Goal: Task Accomplishment & Management: Complete application form

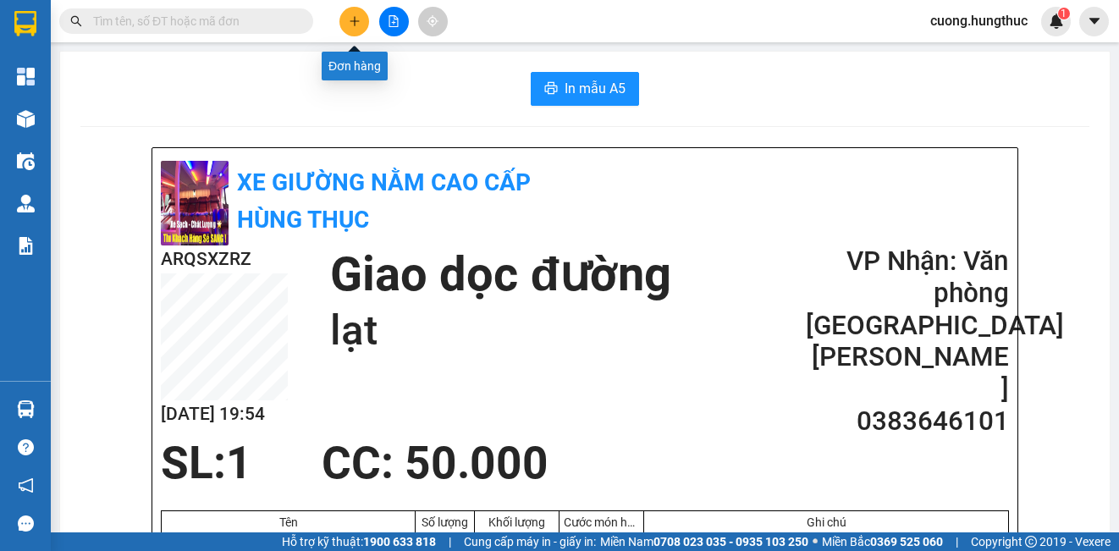
click at [353, 20] on icon "plus" at bounding box center [355, 21] width 12 height 12
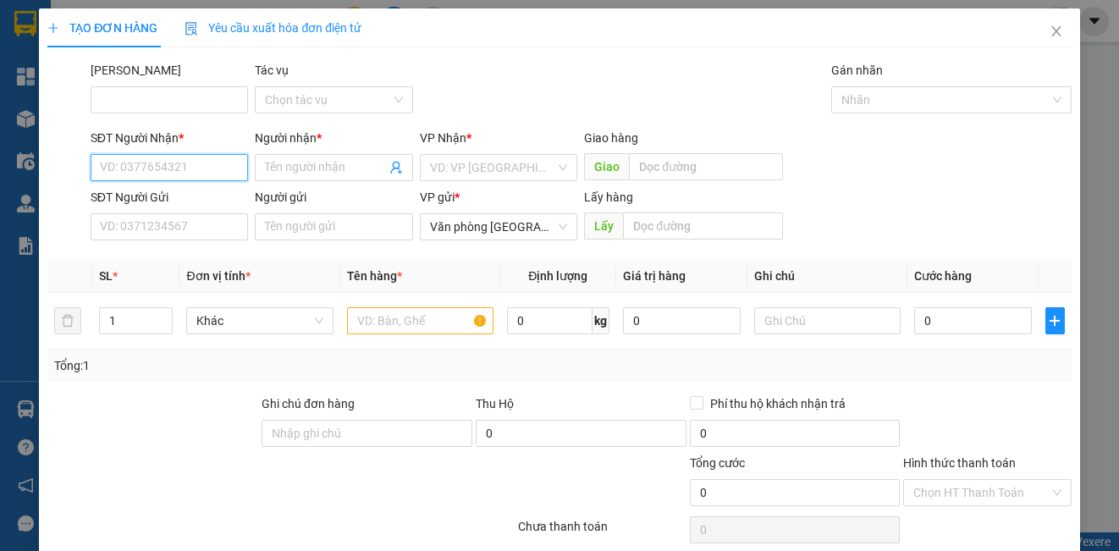
click at [196, 175] on input "SĐT Người Nhận *" at bounding box center [169, 167] width 157 height 27
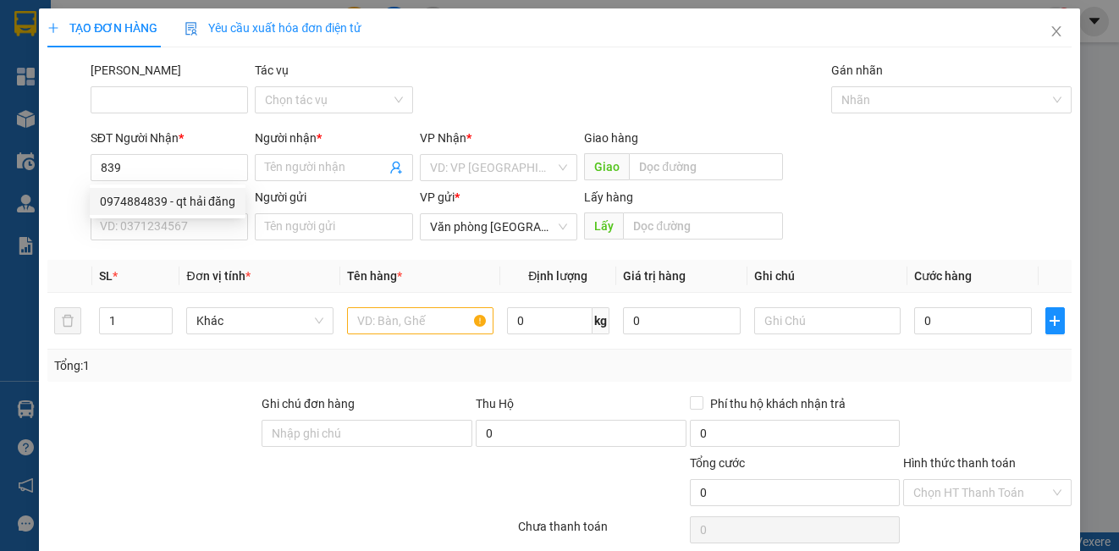
click at [177, 218] on div "0974884839 0974884839 - [PERSON_NAME]" at bounding box center [168, 202] width 156 height 34
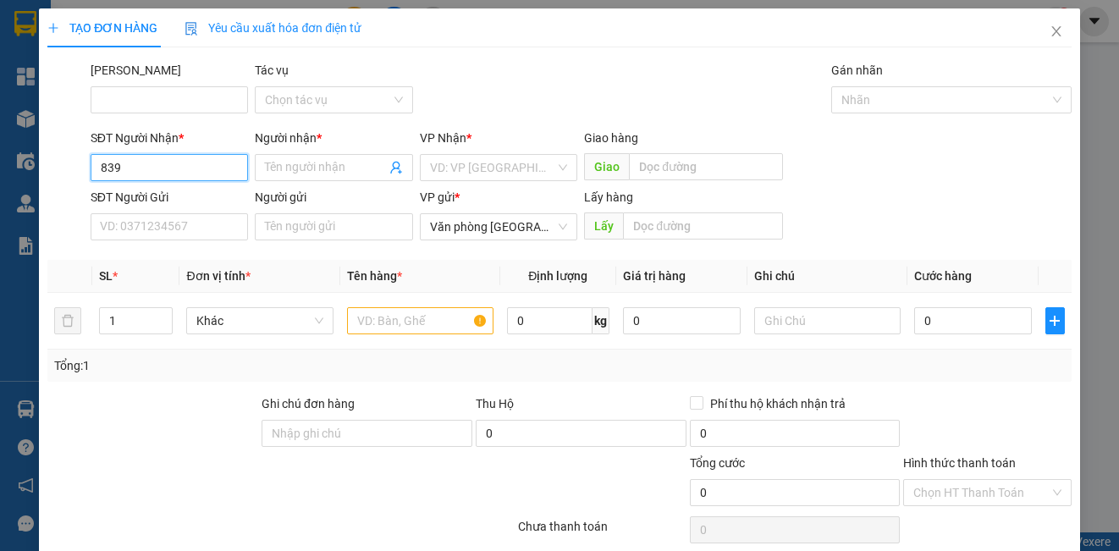
click at [197, 174] on input "839" at bounding box center [169, 167] width 157 height 27
click at [187, 207] on div "0974884839 - qt hải đăng" at bounding box center [167, 201] width 135 height 19
type input "0974884839"
type input "qt hải đăng"
click at [495, 169] on input "search" at bounding box center [492, 167] width 125 height 25
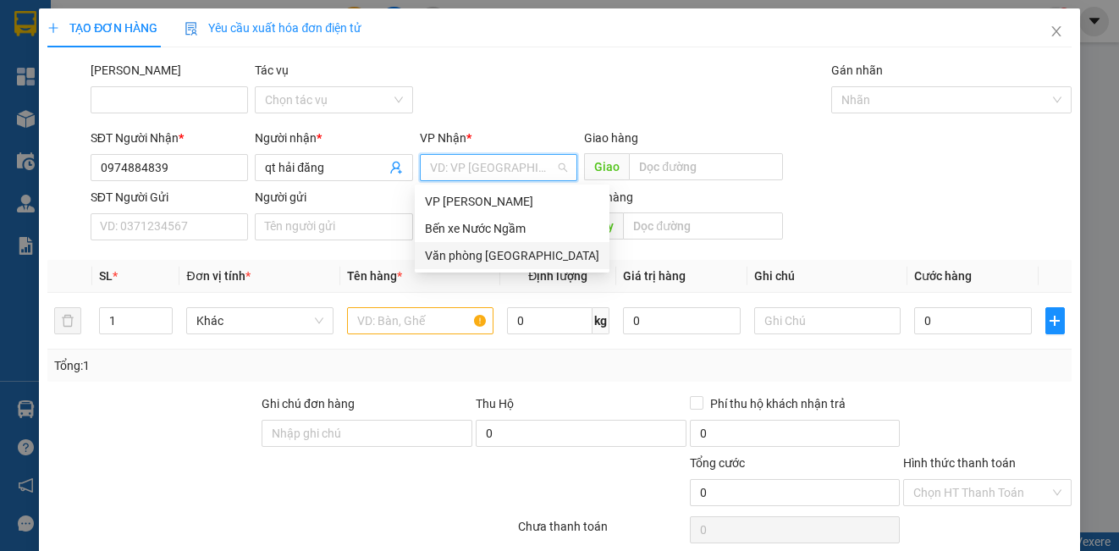
click at [507, 257] on div "Văn phòng [GEOGRAPHIC_DATA]" at bounding box center [512, 255] width 174 height 19
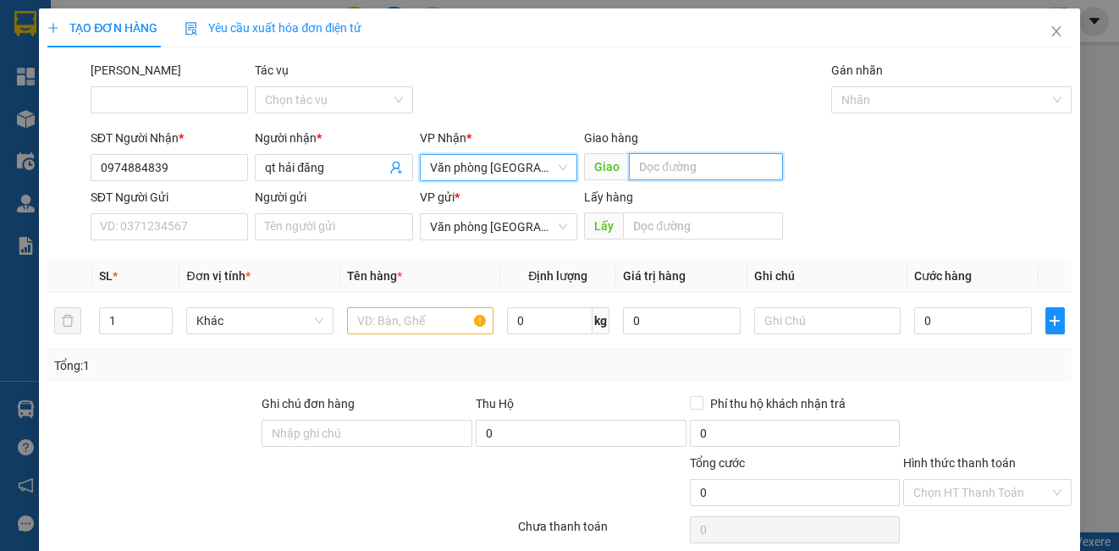
click at [643, 163] on input "text" at bounding box center [706, 166] width 154 height 27
type input "lạt"
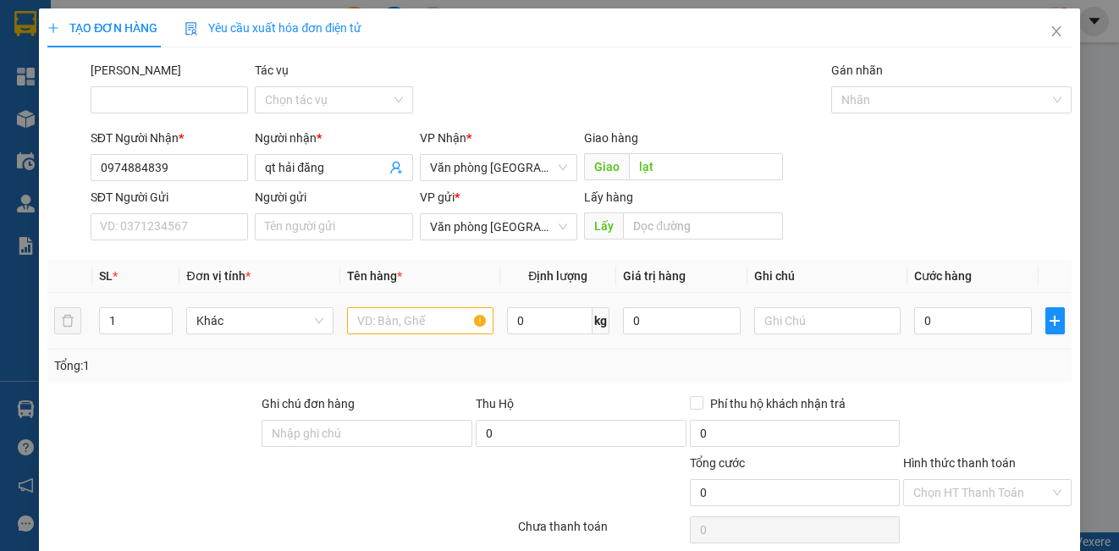
click at [421, 336] on div at bounding box center [420, 321] width 146 height 34
click at [418, 319] on input "text" at bounding box center [420, 320] width 146 height 27
type input "1"
click at [935, 323] on input "0" at bounding box center [973, 320] width 118 height 27
type input "5"
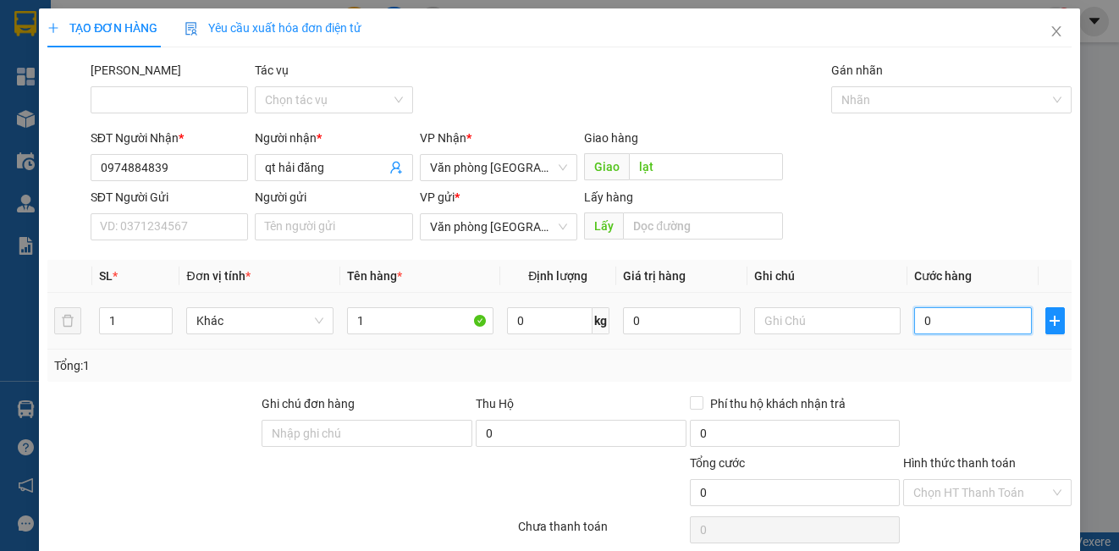
type input "5"
type input "50"
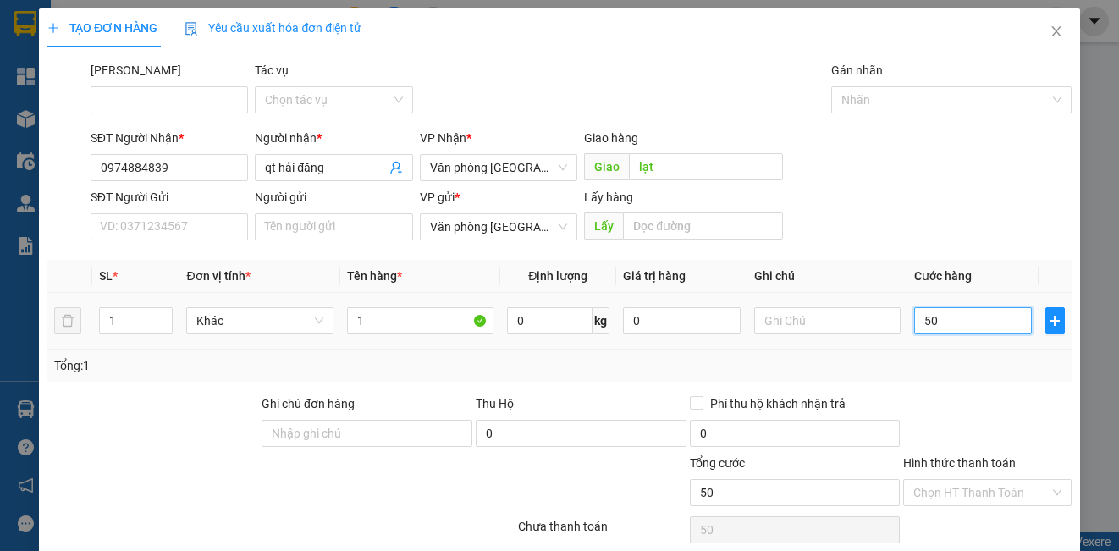
type input "500"
type input "5.000"
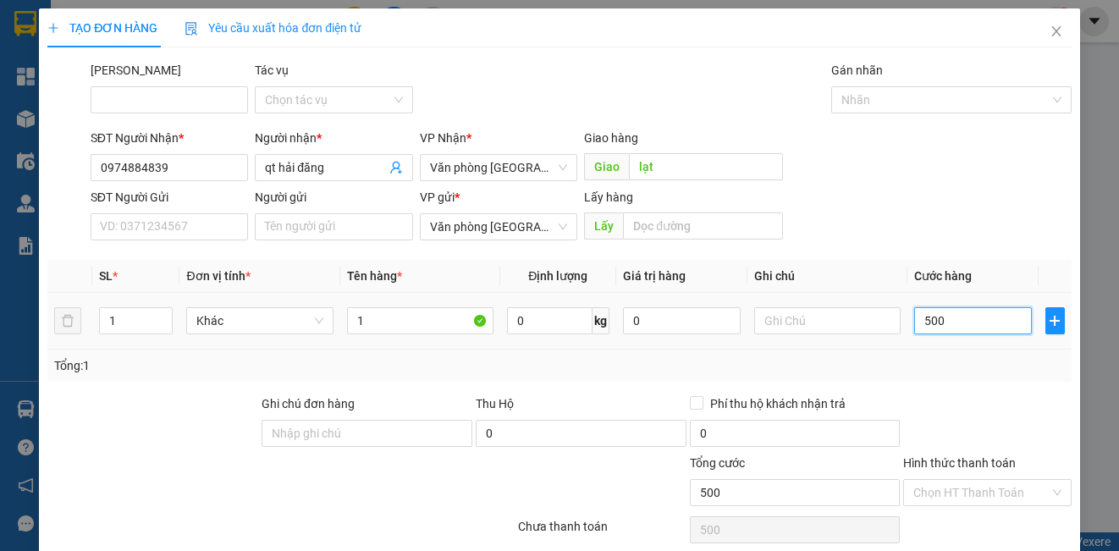
type input "5.000"
type input "50.000"
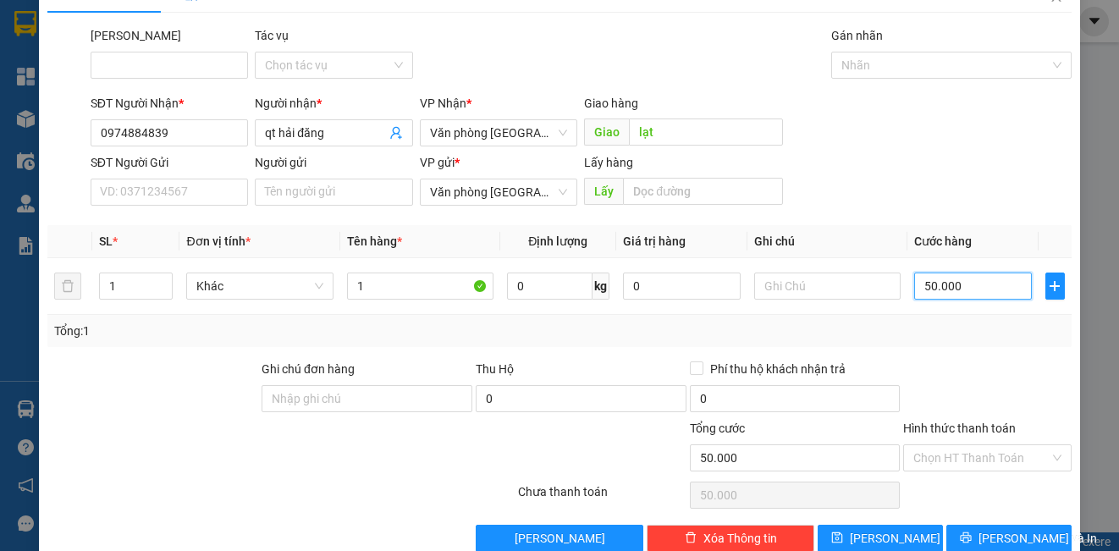
scroll to position [69, 0]
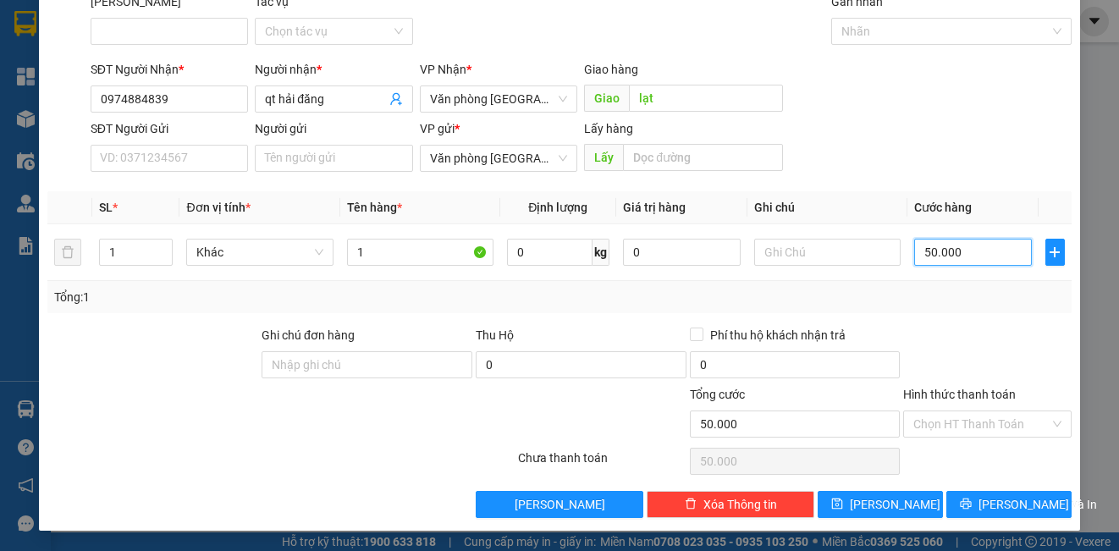
type input "50.000"
click at [948, 499] on button "[PERSON_NAME] và In" at bounding box center [1008, 504] width 125 height 27
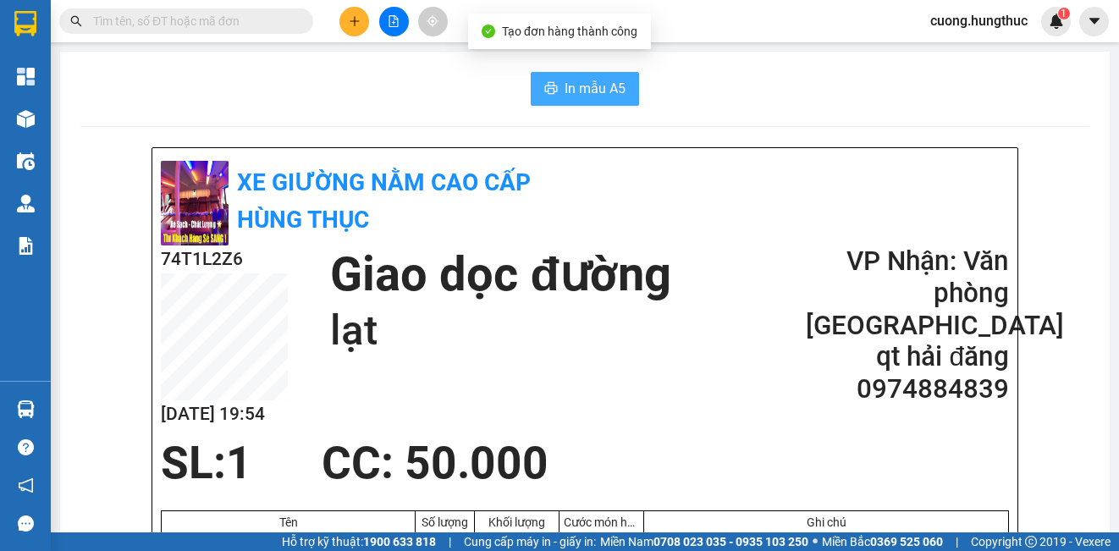
click at [603, 83] on span "In mẫu A5" at bounding box center [595, 88] width 61 height 21
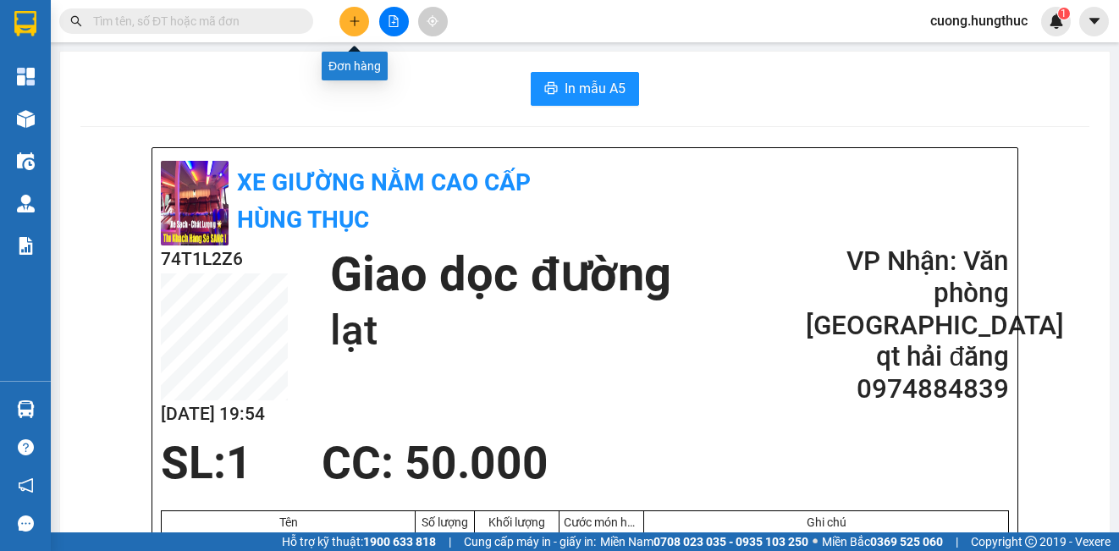
click at [351, 30] on button at bounding box center [354, 22] width 30 height 30
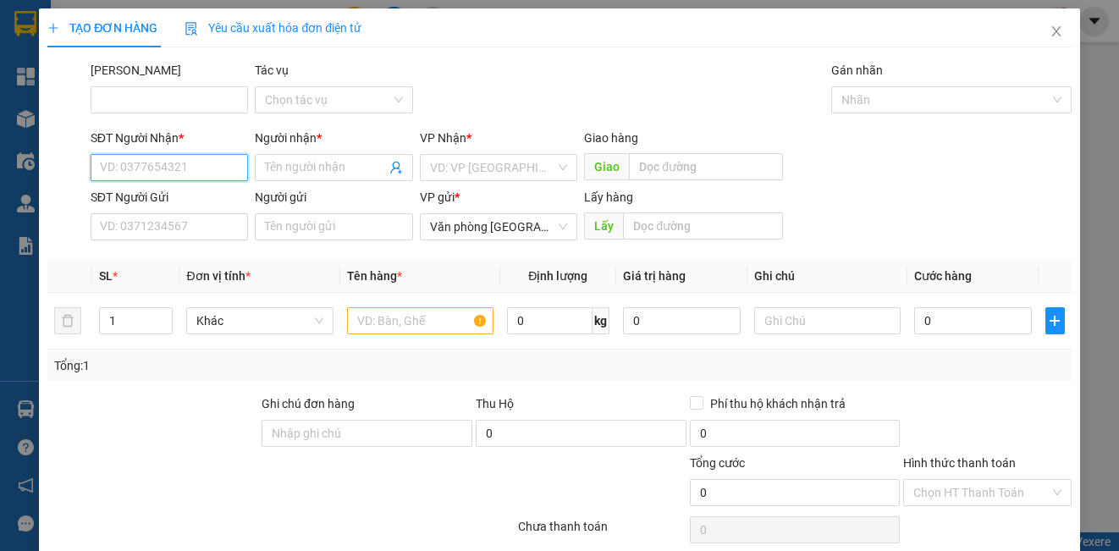
click at [199, 167] on input "SĐT Người Nhận *" at bounding box center [169, 167] width 157 height 27
click at [196, 201] on div "0971355388 - [PERSON_NAME]" at bounding box center [183, 201] width 167 height 19
type input "0971355388"
type input "[PERSON_NAME]"
type input "0971355388"
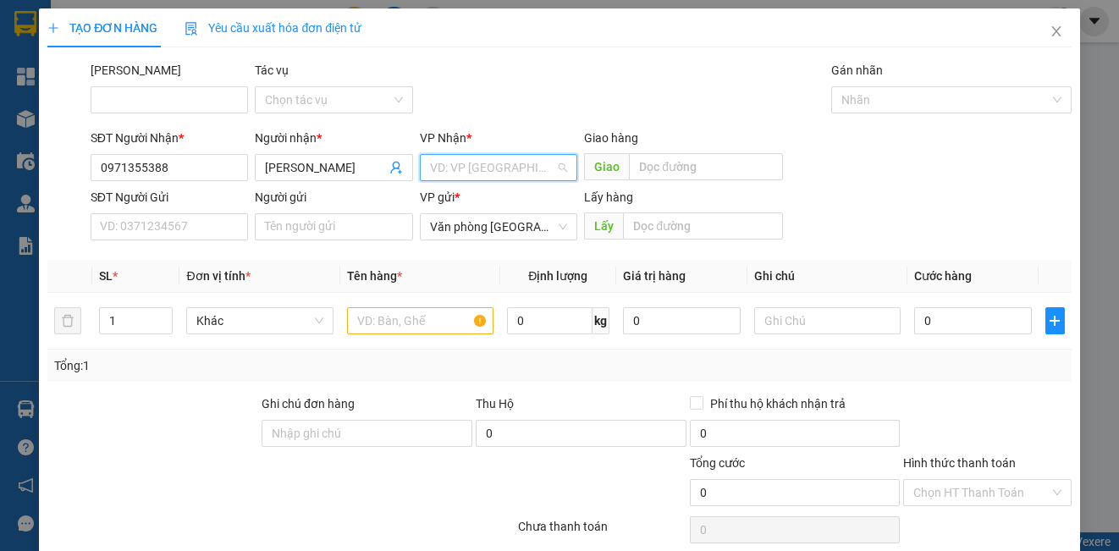
click at [503, 163] on input "search" at bounding box center [492, 167] width 125 height 25
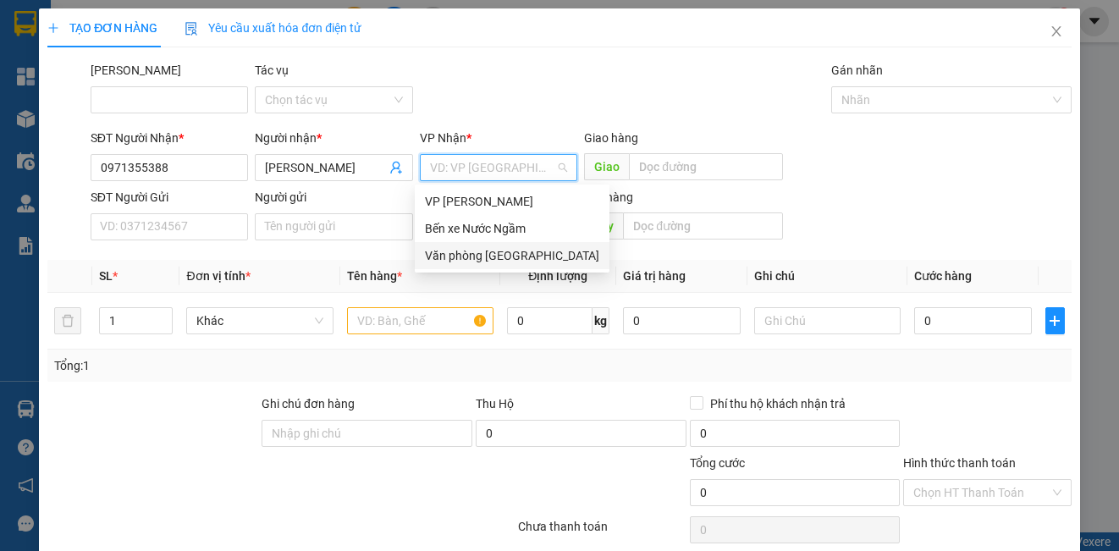
click at [501, 260] on div "Văn phòng [GEOGRAPHIC_DATA]" at bounding box center [512, 255] width 174 height 19
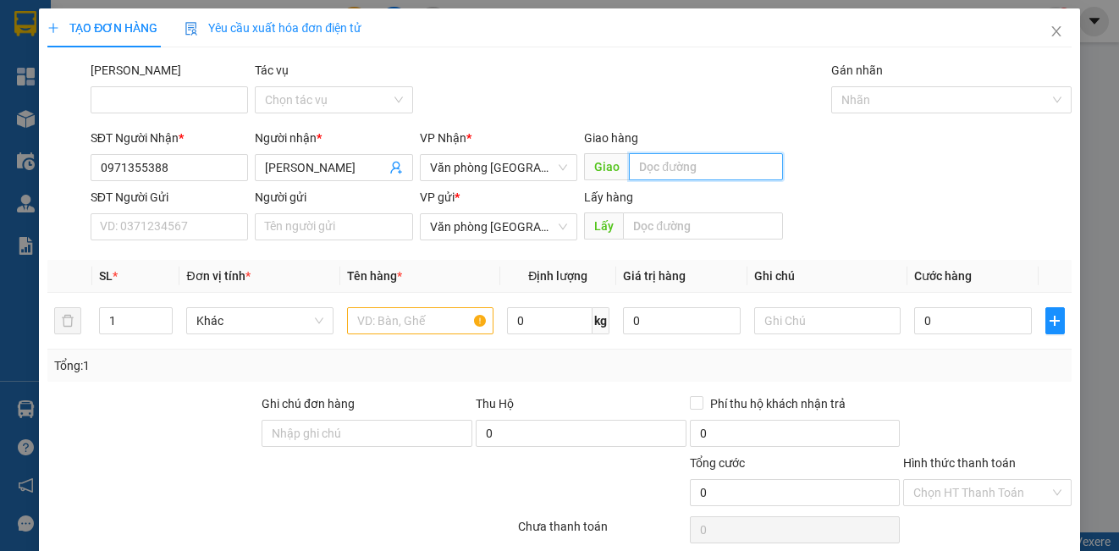
click at [673, 171] on input "text" at bounding box center [706, 166] width 154 height 27
type input "lạt"
click at [465, 324] on input "text" at bounding box center [420, 320] width 146 height 27
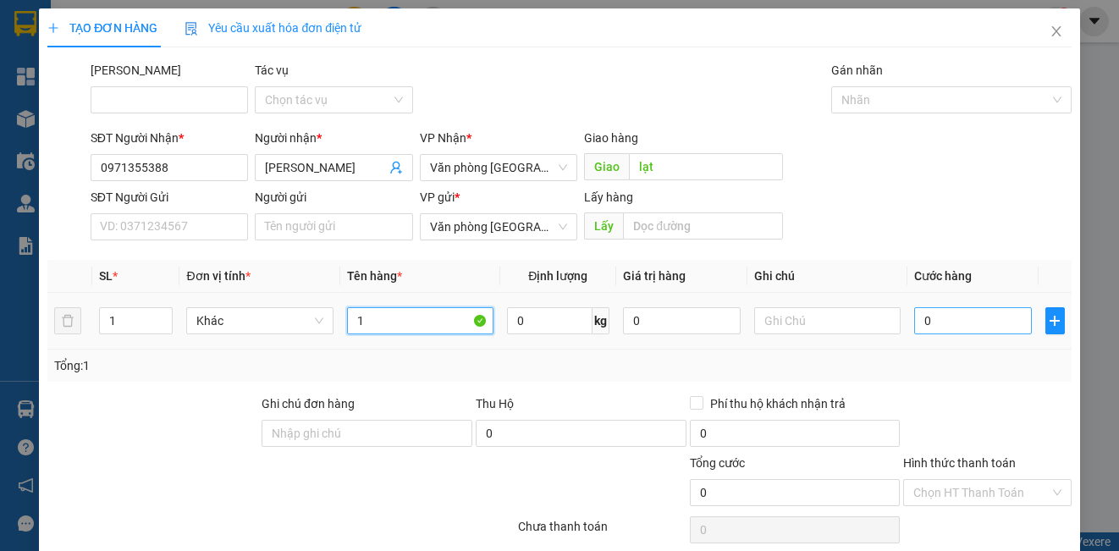
type input "1"
click at [941, 331] on input "0" at bounding box center [973, 320] width 118 height 27
type input "5"
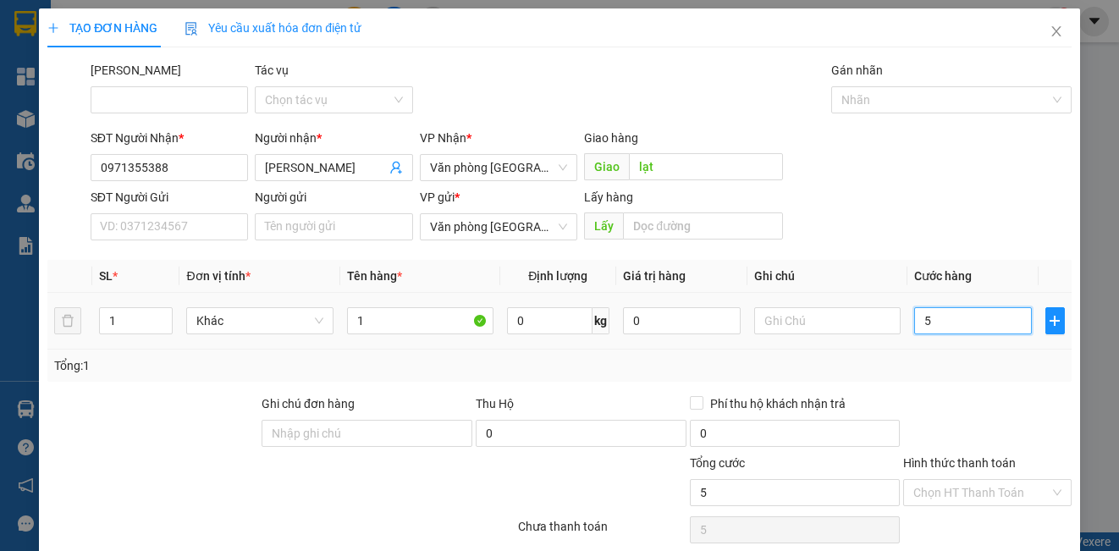
type input "50"
type input "500"
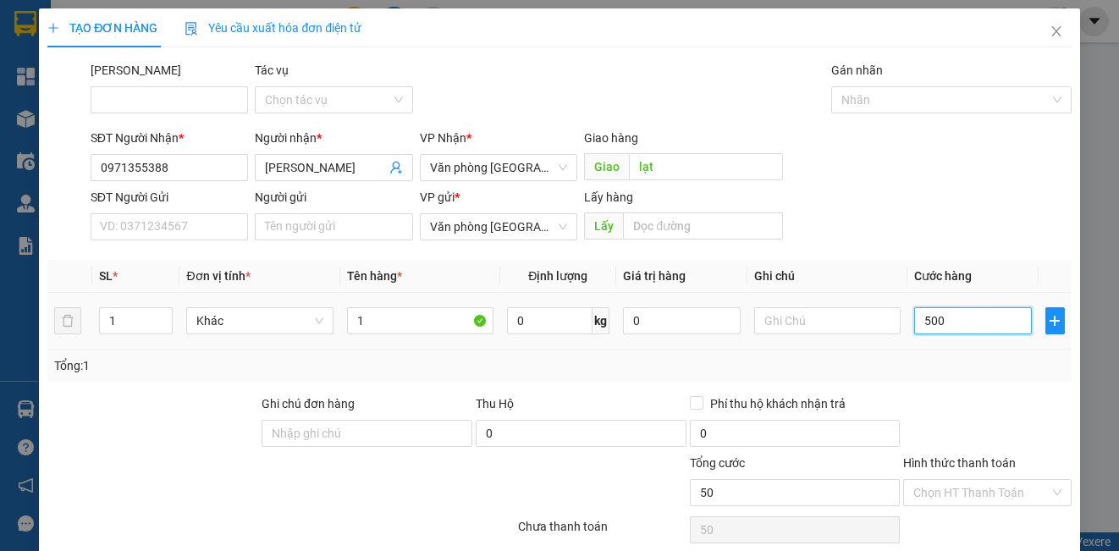
type input "500"
type input "5.000"
type input "50.000"
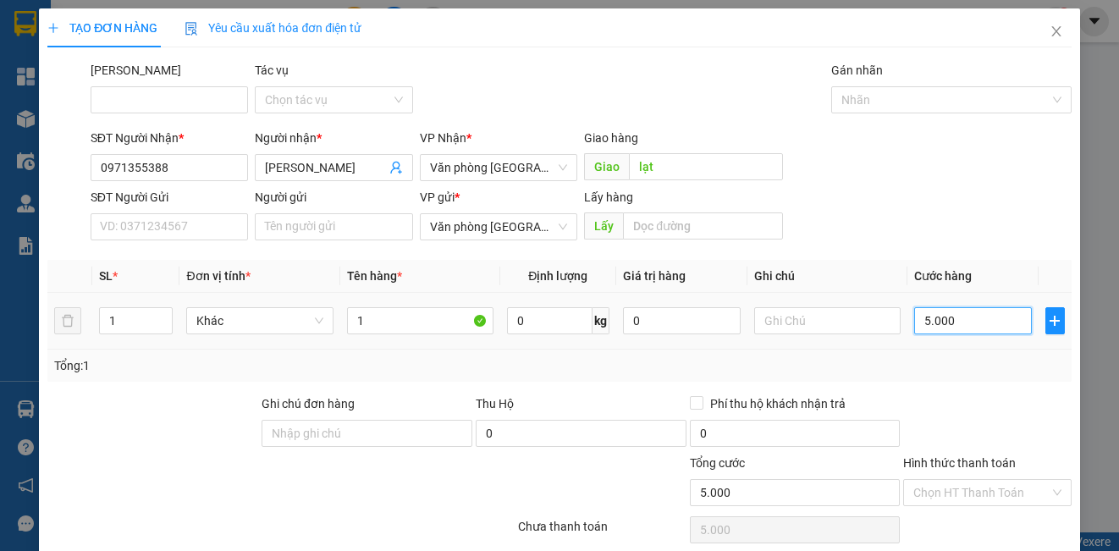
type input "50.000"
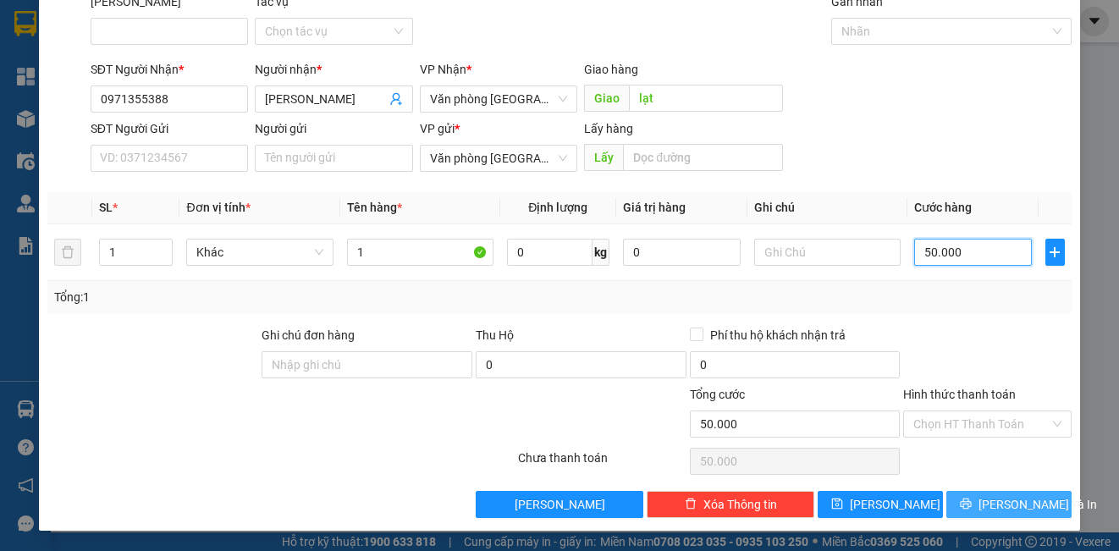
type input "50.000"
click at [1006, 495] on span "[PERSON_NAME] và In" at bounding box center [1037, 504] width 118 height 19
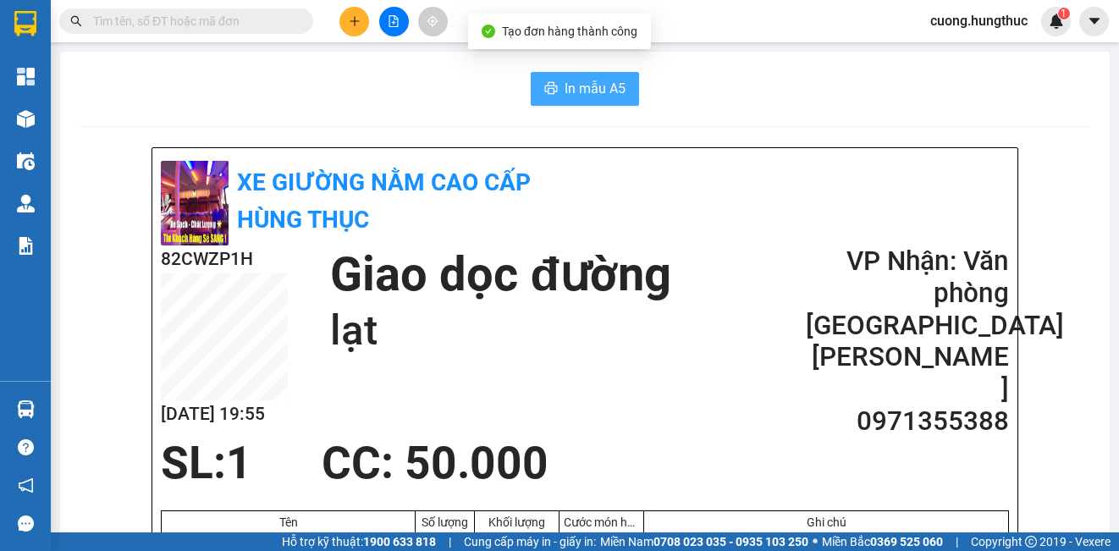
click at [574, 83] on span "In mẫu A5" at bounding box center [595, 88] width 61 height 21
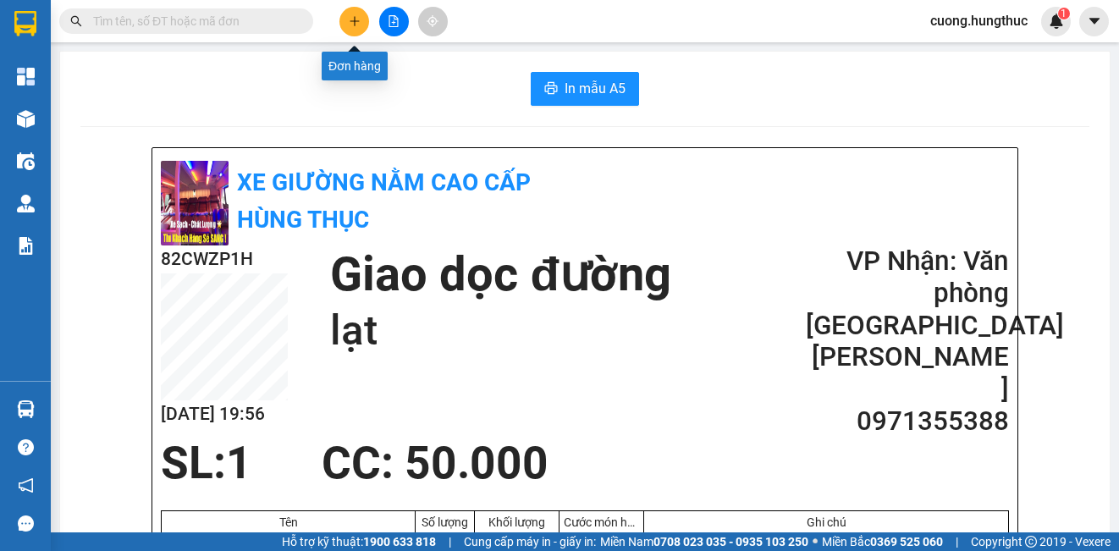
click at [352, 23] on icon "plus" at bounding box center [355, 21] width 12 height 12
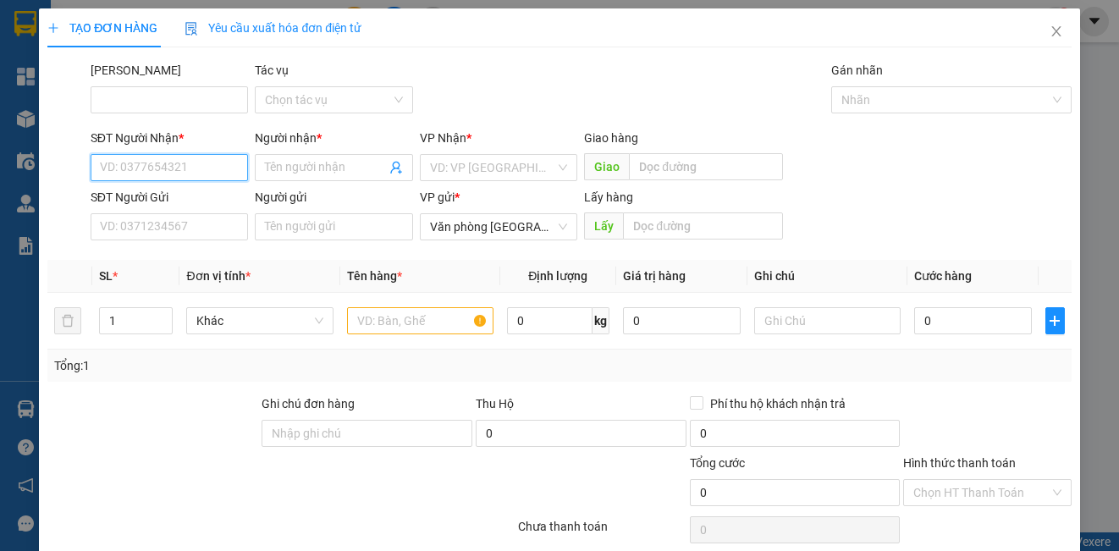
click at [194, 170] on input "SĐT Người Nhận *" at bounding box center [169, 167] width 157 height 27
click at [219, 201] on div "0383646101 - anh ngọc" at bounding box center [167, 201] width 135 height 19
type input "0383646101"
type input "anh ngọc"
type input "0383646101"
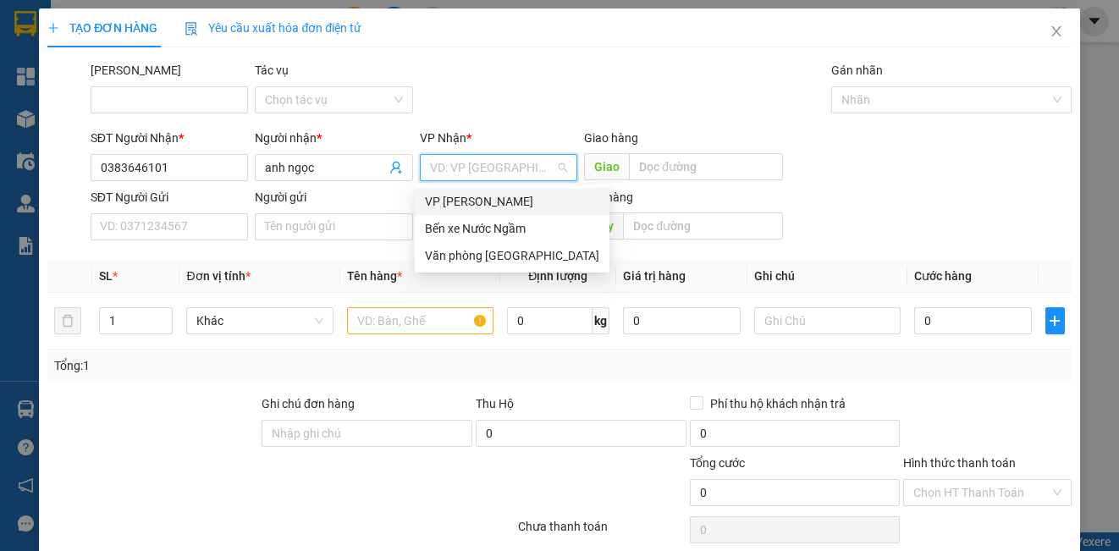
click at [458, 168] on input "search" at bounding box center [492, 167] width 125 height 25
click at [488, 257] on div "Văn phòng [GEOGRAPHIC_DATA]" at bounding box center [512, 255] width 174 height 19
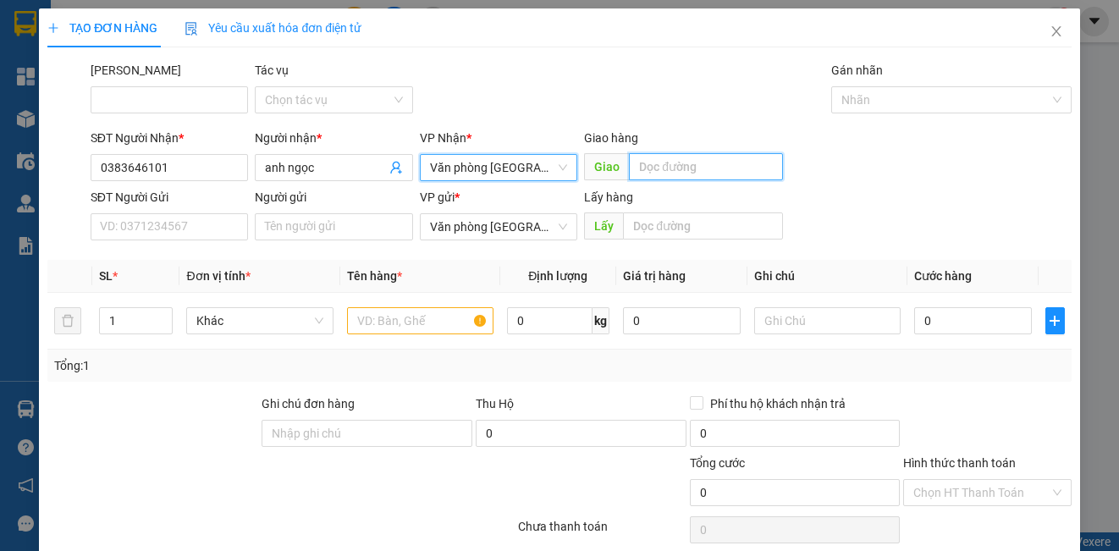
click at [686, 171] on input "text" at bounding box center [706, 166] width 154 height 27
type input "lạt"
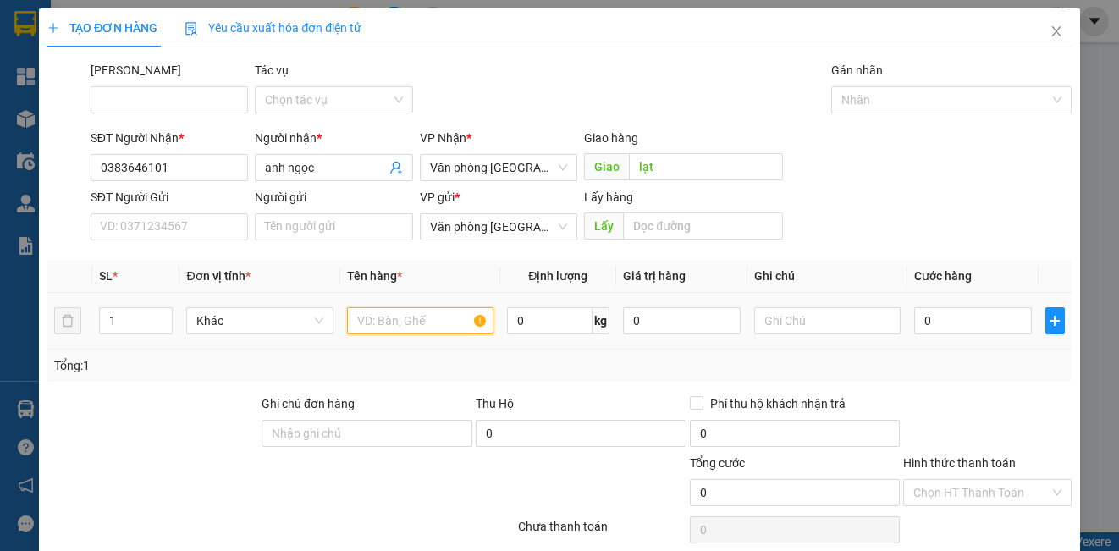
click at [403, 321] on input "text" at bounding box center [420, 320] width 146 height 27
type input "1"
click at [940, 320] on input "0" at bounding box center [973, 320] width 118 height 27
type input "5"
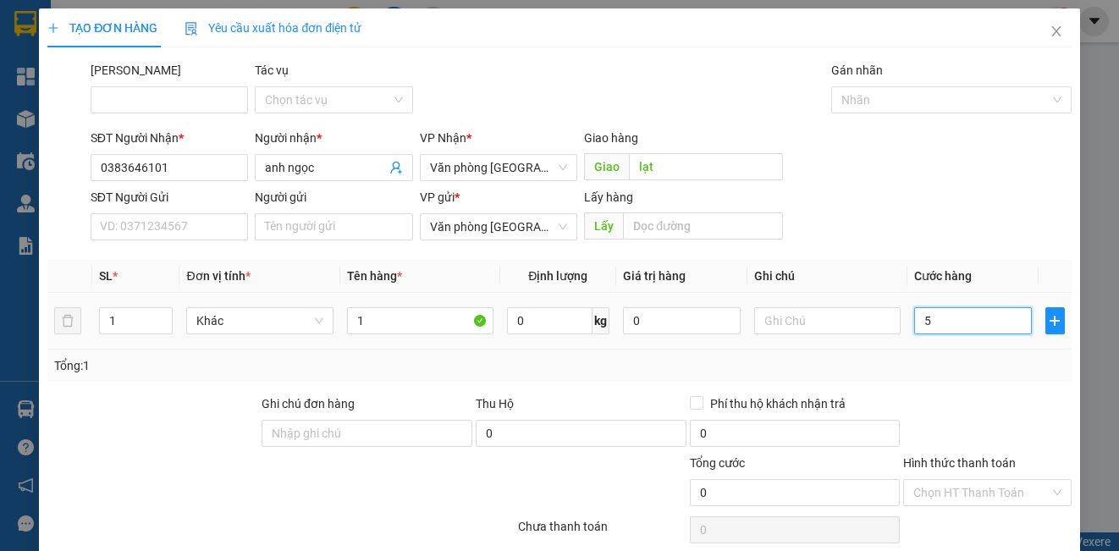
type input "5"
type input "50"
type input "500"
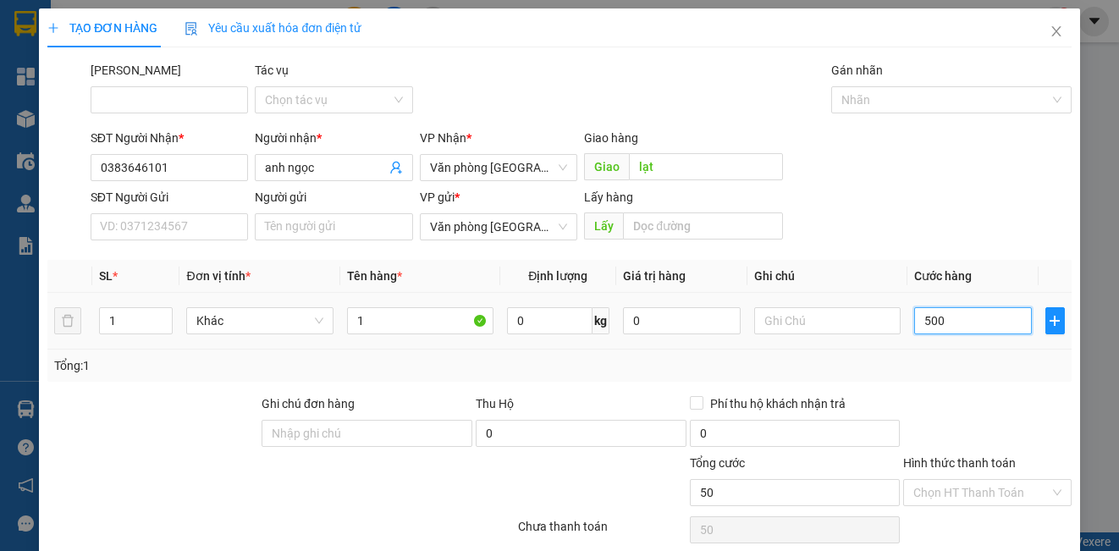
type input "500"
type input "5.000"
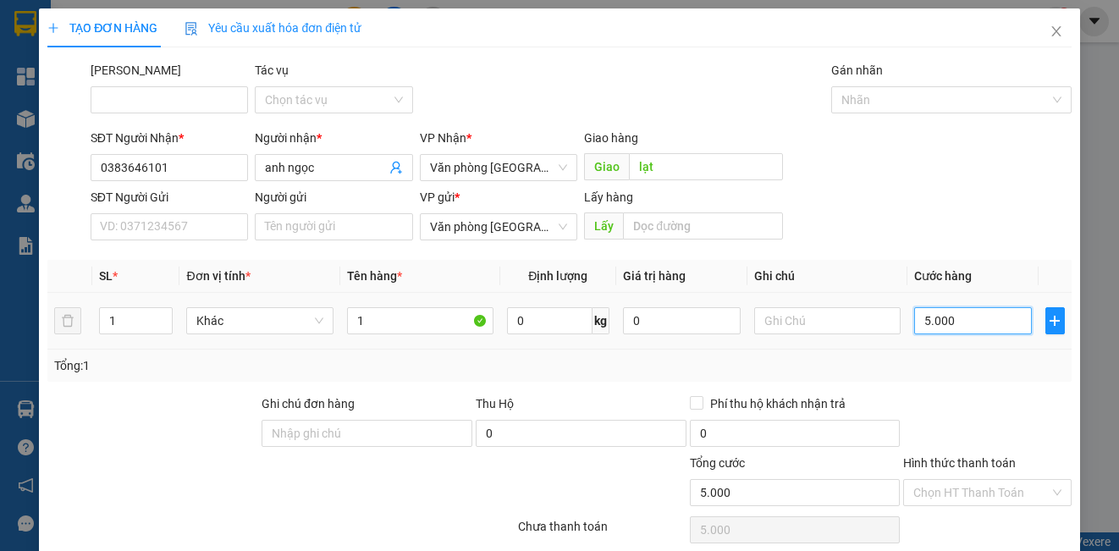
type input "50.000"
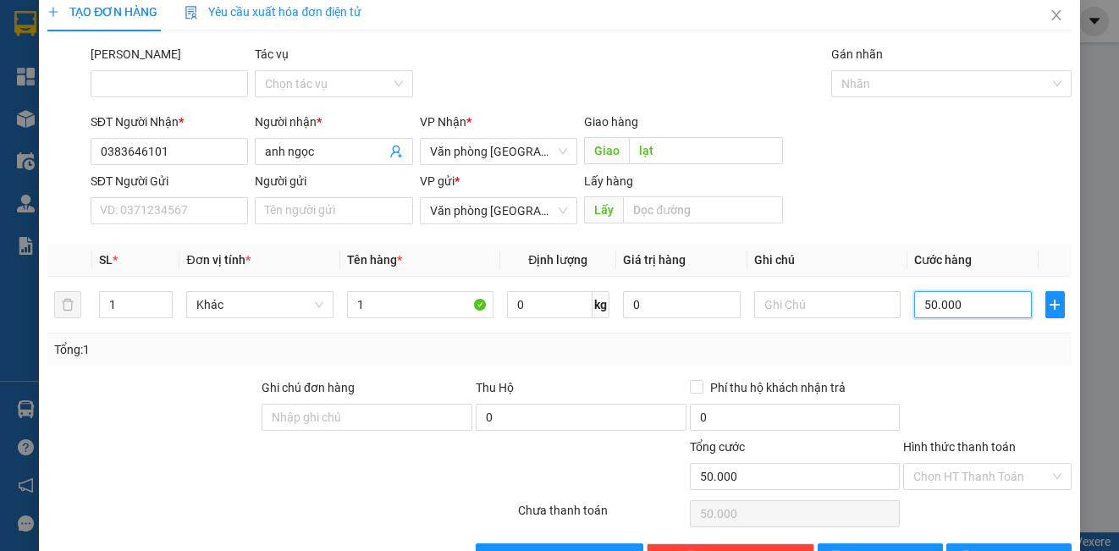
scroll to position [69, 0]
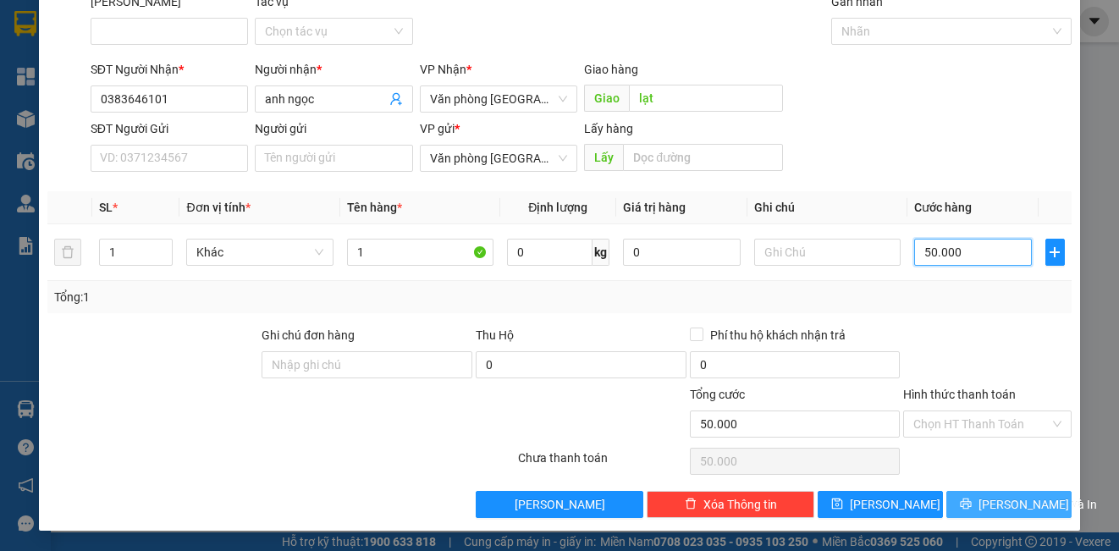
type input "50.000"
click at [969, 514] on button "[PERSON_NAME] và In" at bounding box center [1008, 504] width 125 height 27
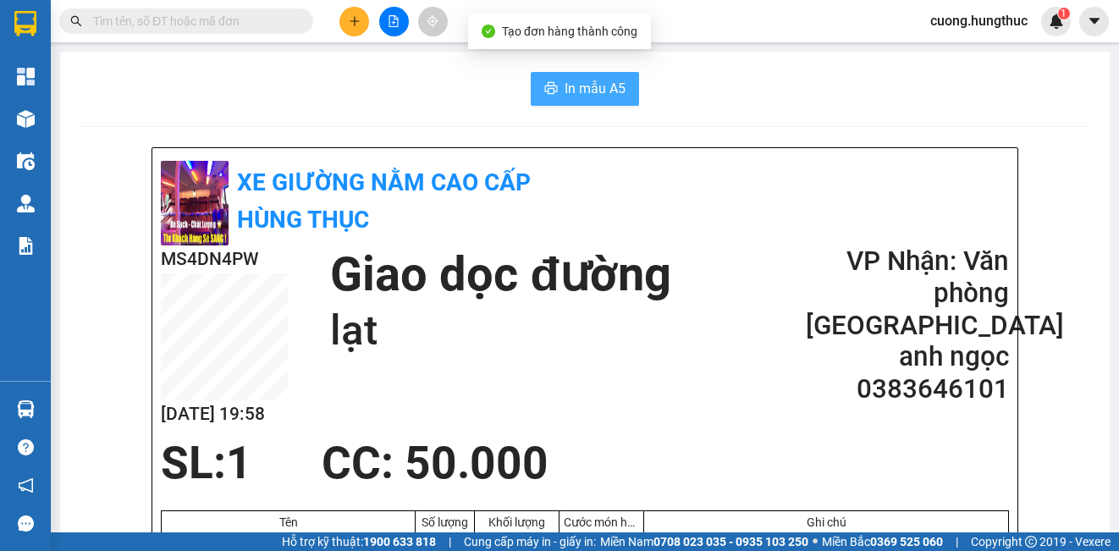
click at [596, 87] on span "In mẫu A5" at bounding box center [595, 88] width 61 height 21
click at [372, 12] on div at bounding box center [393, 22] width 127 height 30
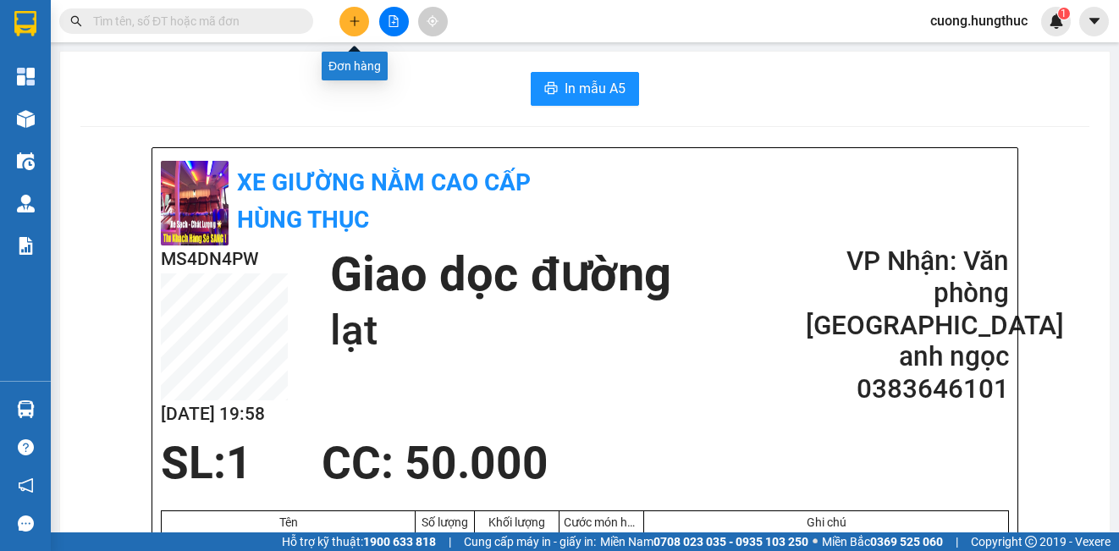
click at [358, 25] on icon "plus" at bounding box center [355, 21] width 12 height 12
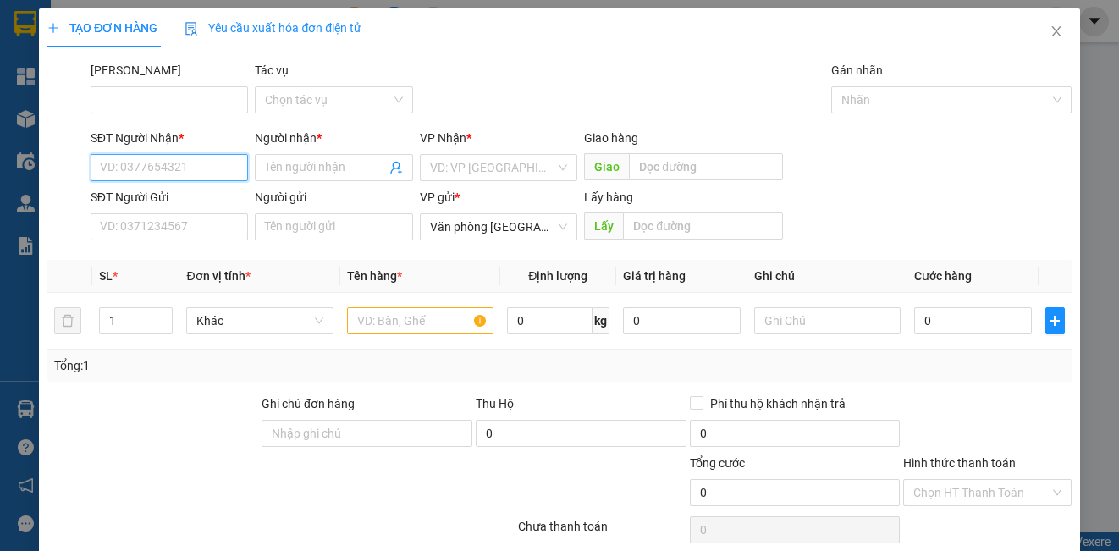
click at [186, 162] on input "SĐT Người Nhận *" at bounding box center [169, 167] width 157 height 27
click at [157, 194] on div "0961145202 - lan anh" at bounding box center [167, 201] width 135 height 19
type input "0961145202"
type input "lan anh"
type input "0961145202"
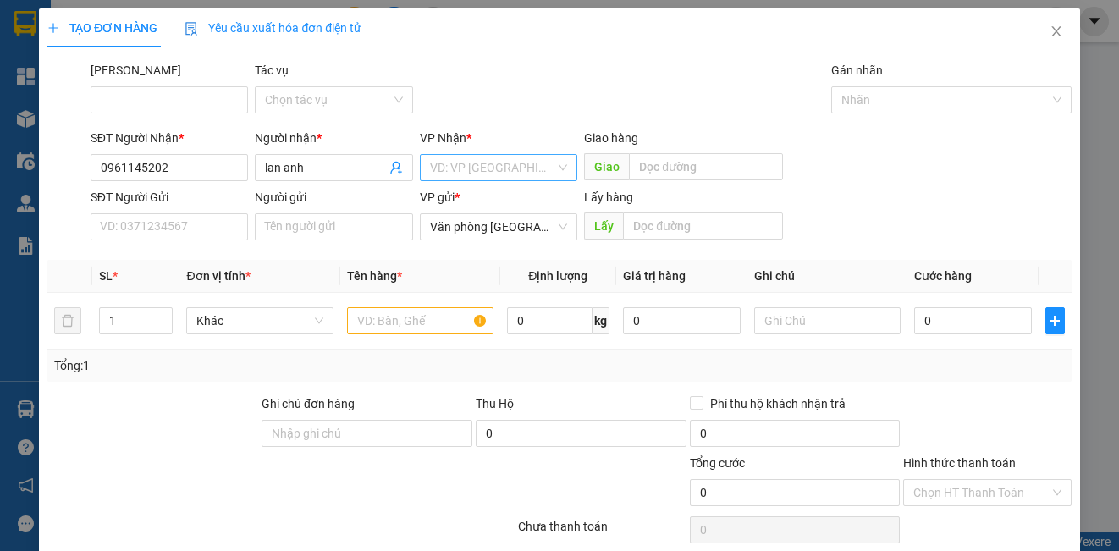
click at [463, 162] on input "search" at bounding box center [492, 167] width 125 height 25
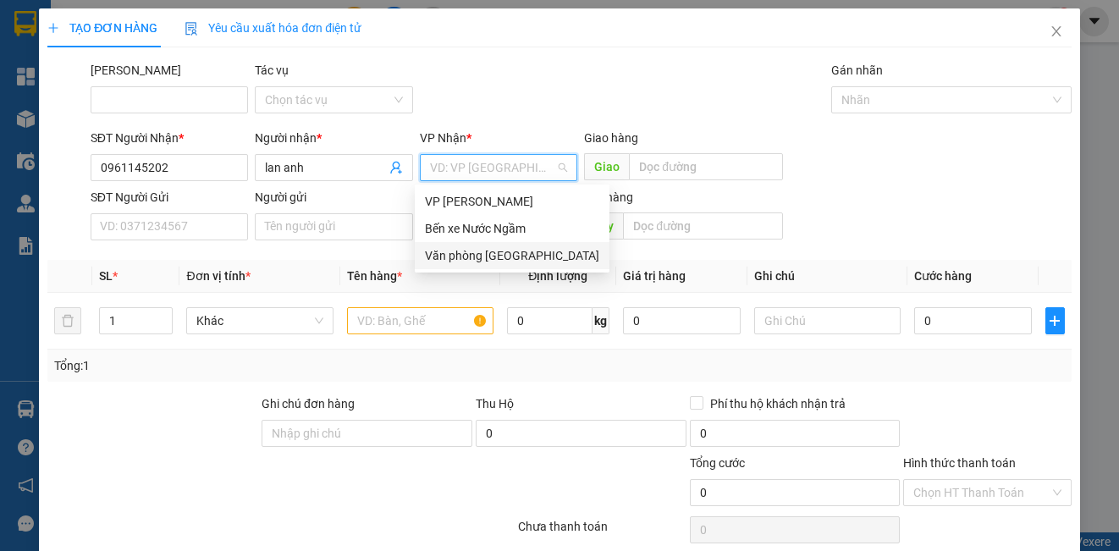
click at [481, 255] on div "Văn phòng [GEOGRAPHIC_DATA]" at bounding box center [512, 255] width 174 height 19
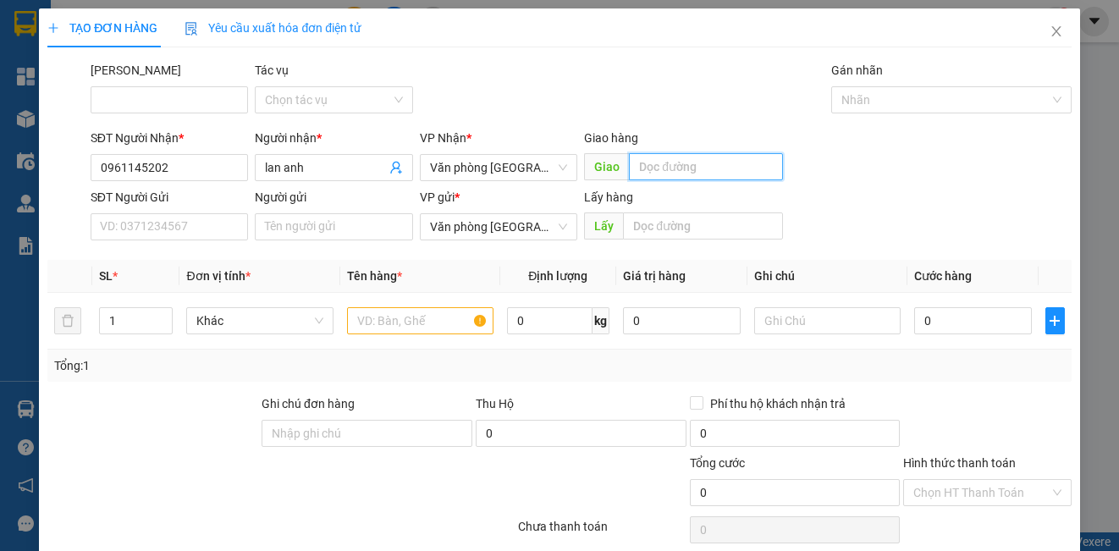
click at [652, 163] on input "text" at bounding box center [706, 166] width 154 height 27
type input "lạt"
click at [382, 314] on input "text" at bounding box center [420, 320] width 146 height 27
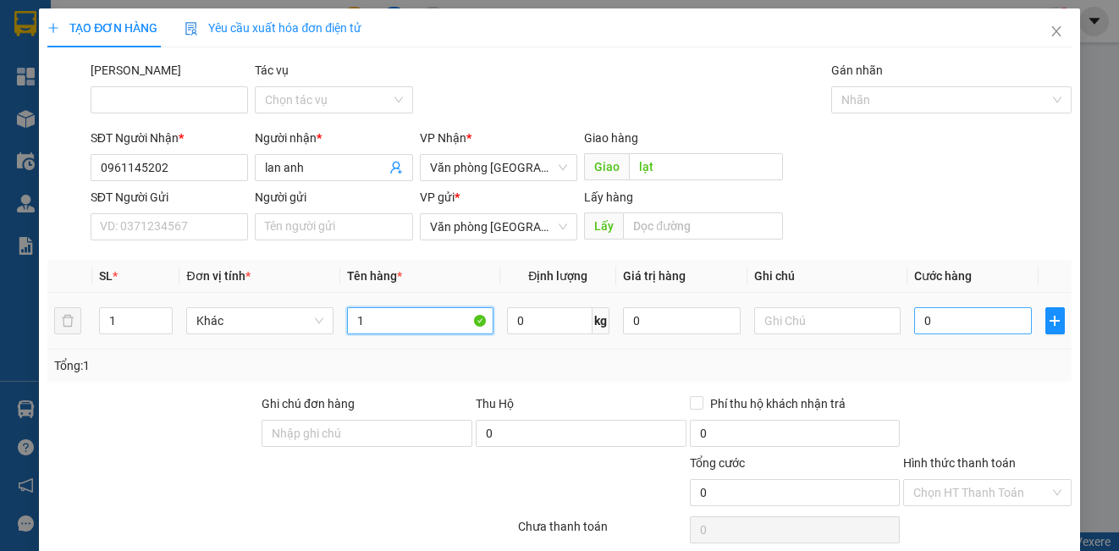
type input "1"
click at [925, 309] on input "0" at bounding box center [973, 320] width 118 height 27
type input "1"
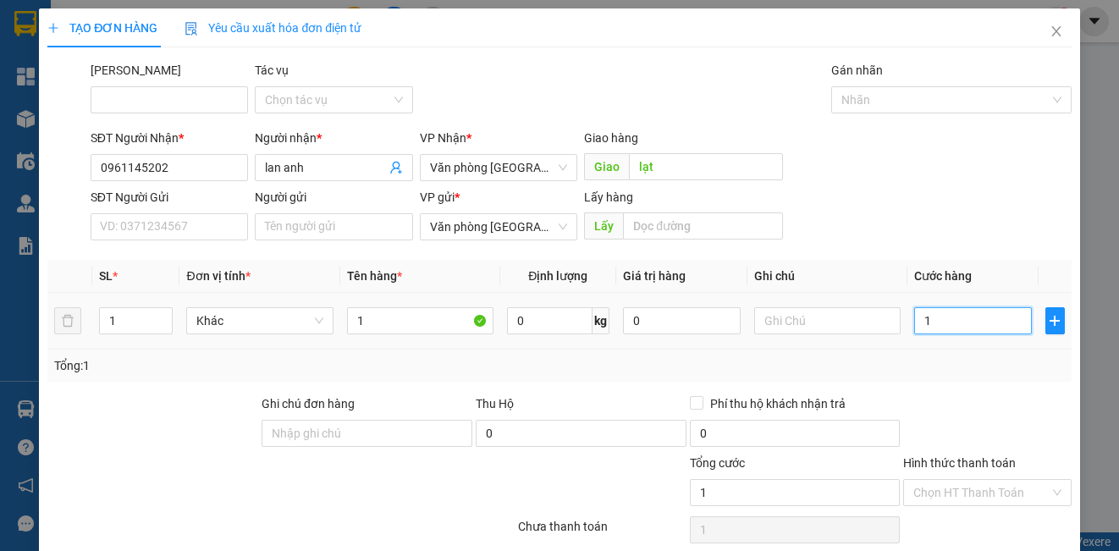
type input "10"
type input "100"
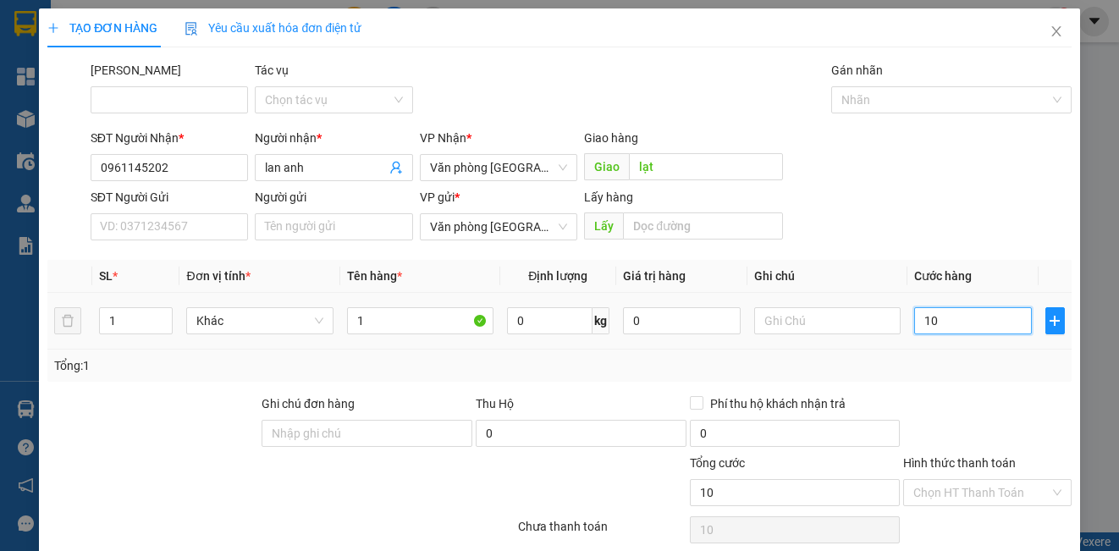
type input "100"
type input "1.000"
type input "10.000"
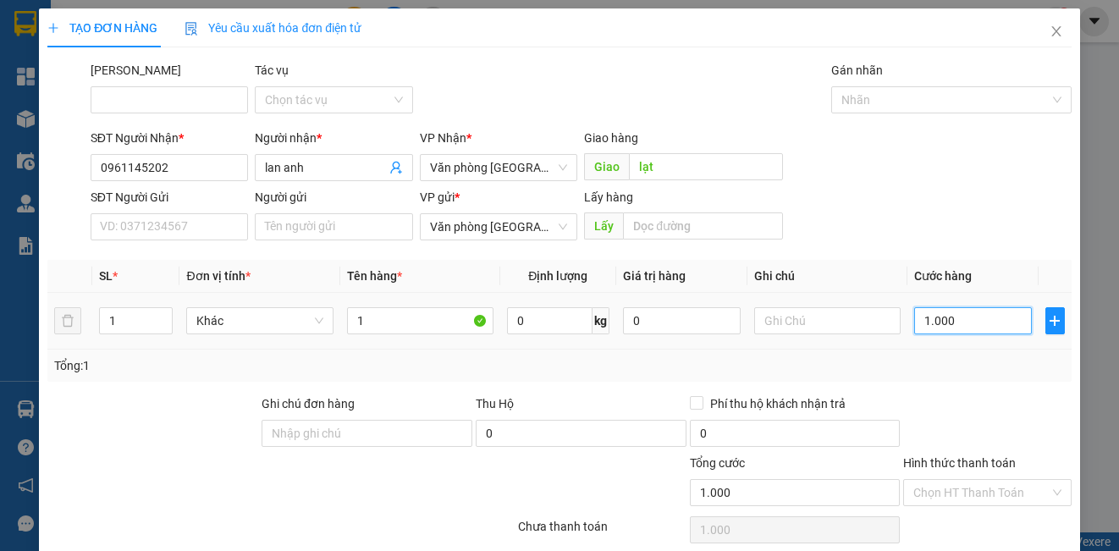
type input "10.000"
type input "100.000"
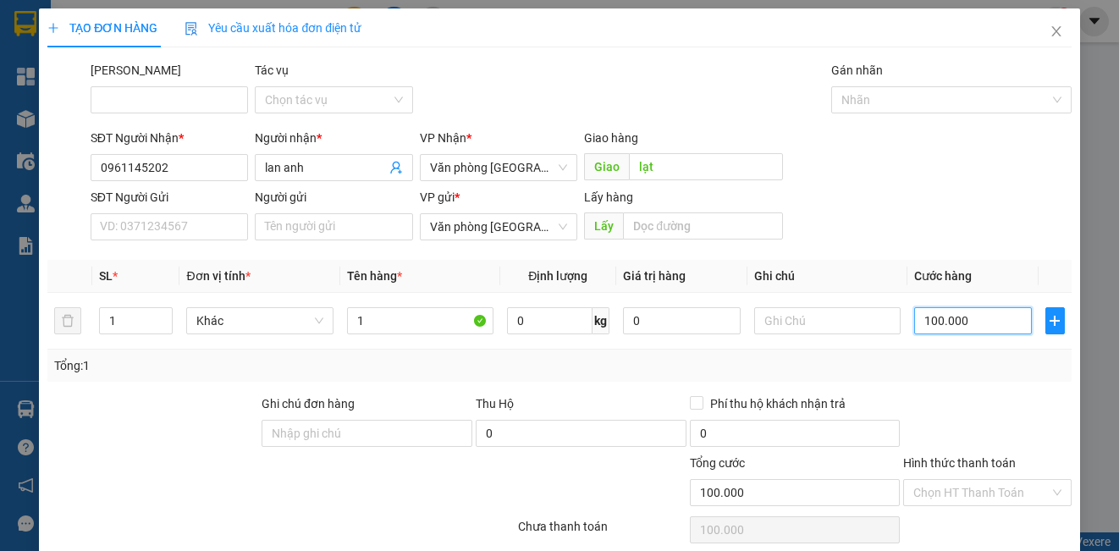
scroll to position [69, 0]
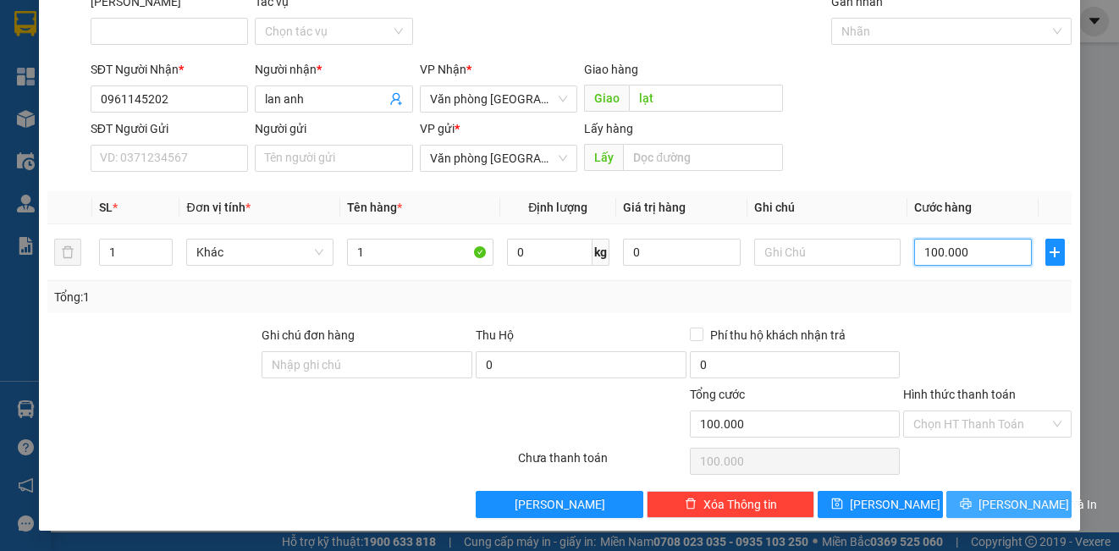
type input "100.000"
click at [984, 495] on span "[PERSON_NAME] và In" at bounding box center [1037, 504] width 118 height 19
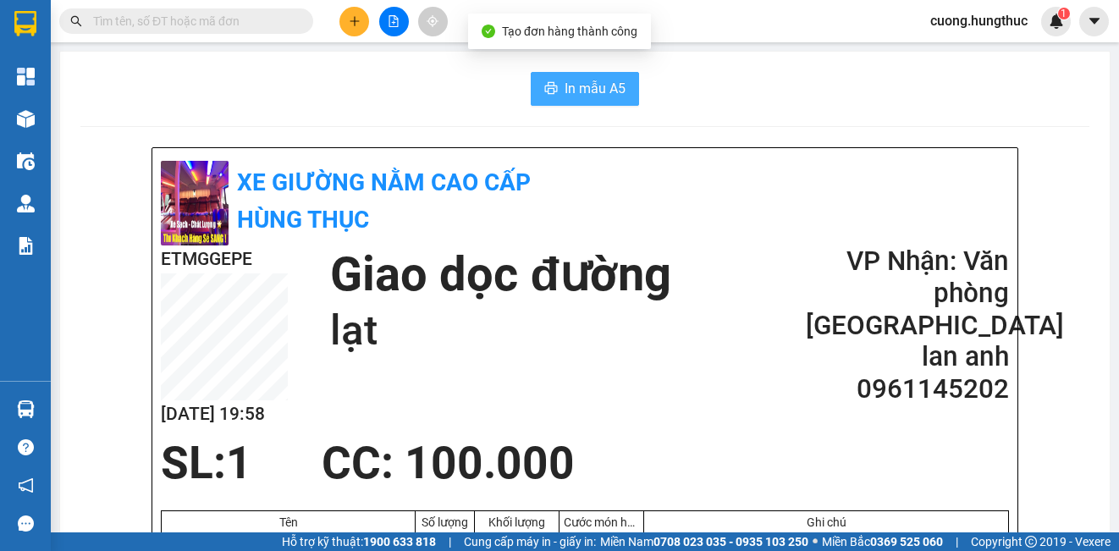
click at [594, 97] on span "In mẫu A5" at bounding box center [595, 88] width 61 height 21
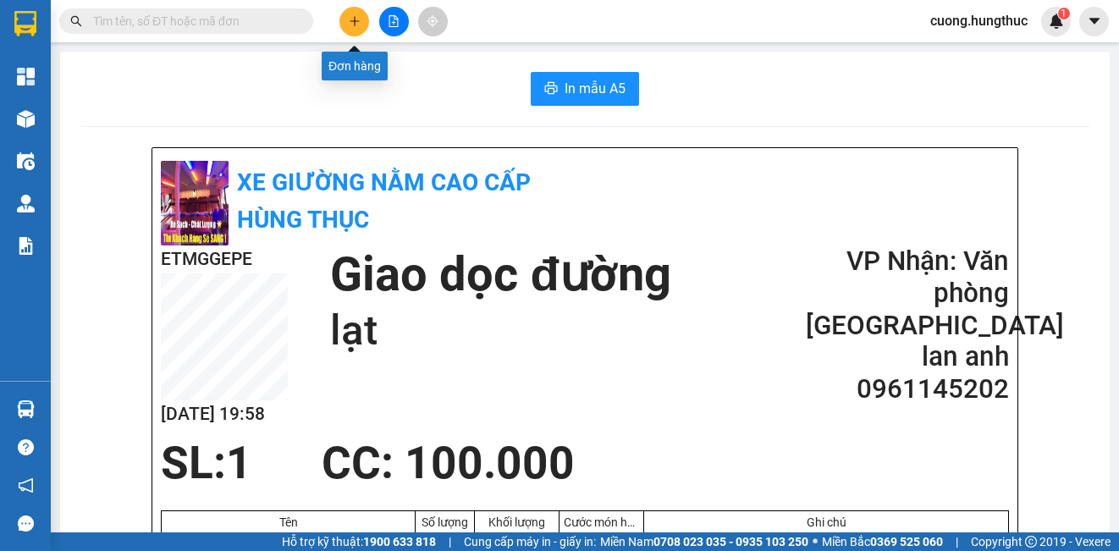
click at [354, 21] on icon "plus" at bounding box center [354, 20] width 9 height 1
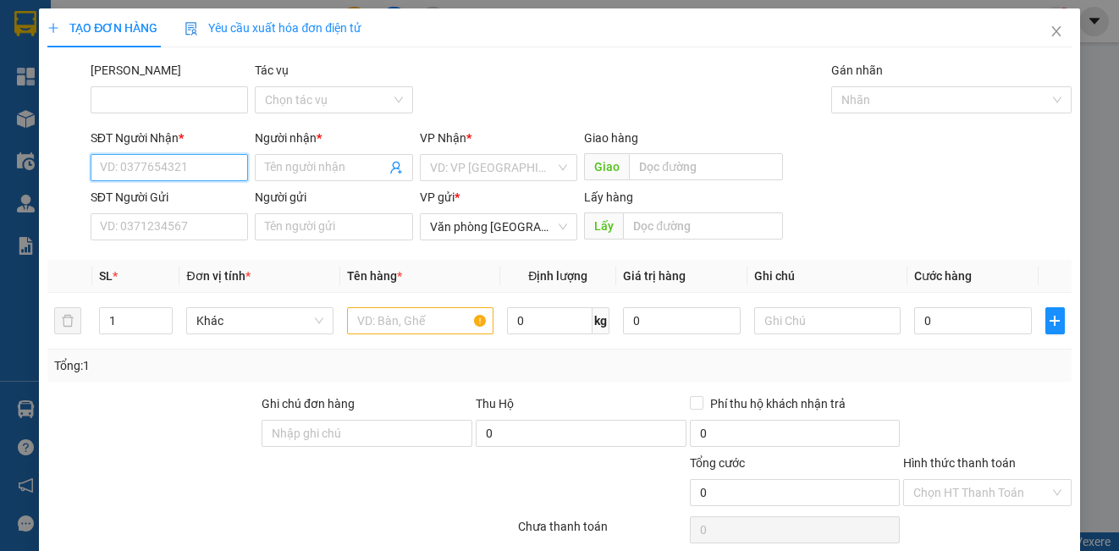
click at [208, 167] on input "SĐT Người Nhận *" at bounding box center [169, 167] width 157 height 27
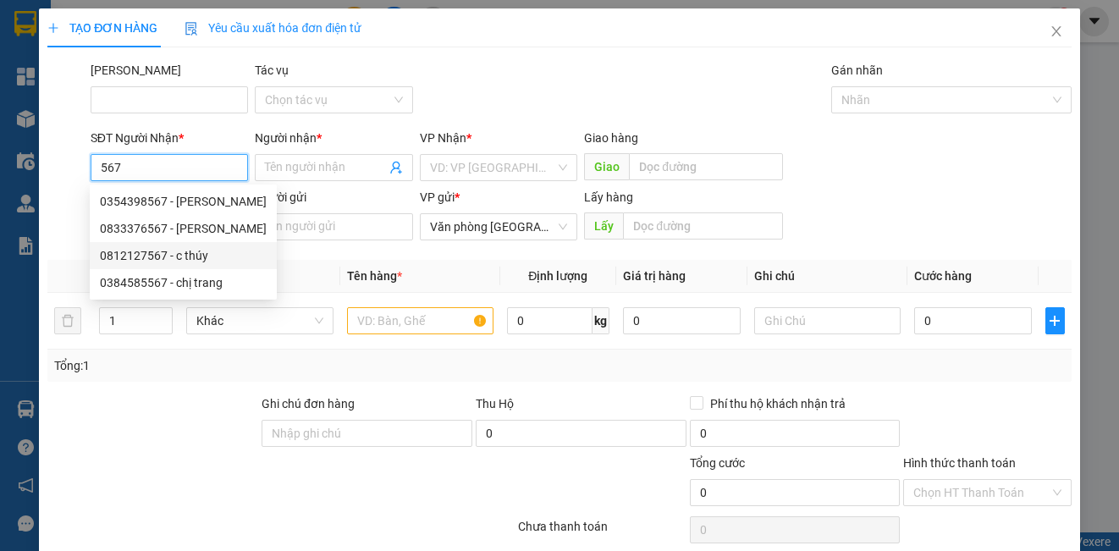
click at [168, 254] on div "0812127567 - c thúy" at bounding box center [183, 255] width 167 height 19
type input "0812127567"
type input "c thúy"
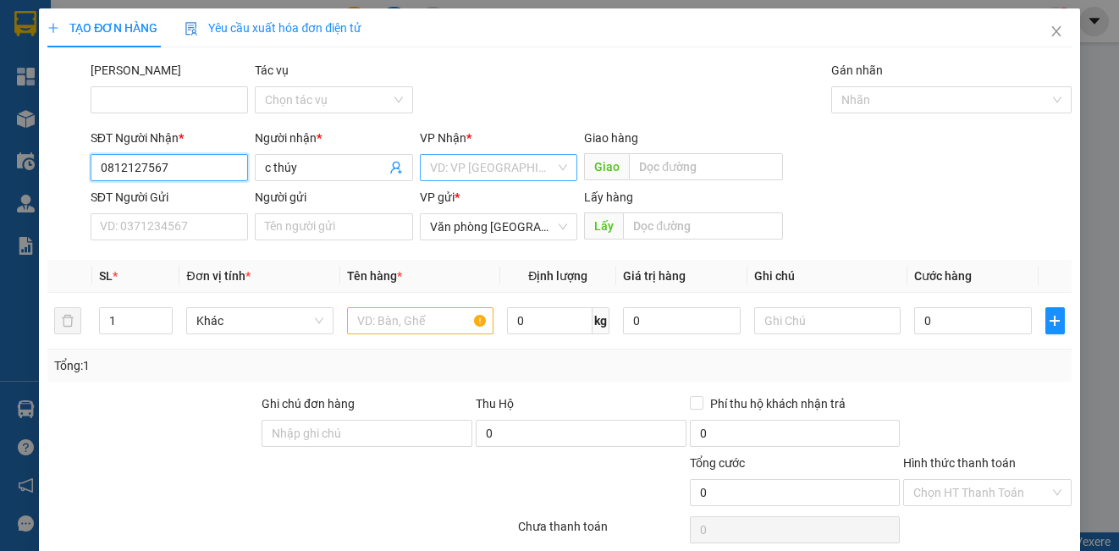
type input "0812127567"
click at [514, 179] on input "search" at bounding box center [492, 167] width 125 height 25
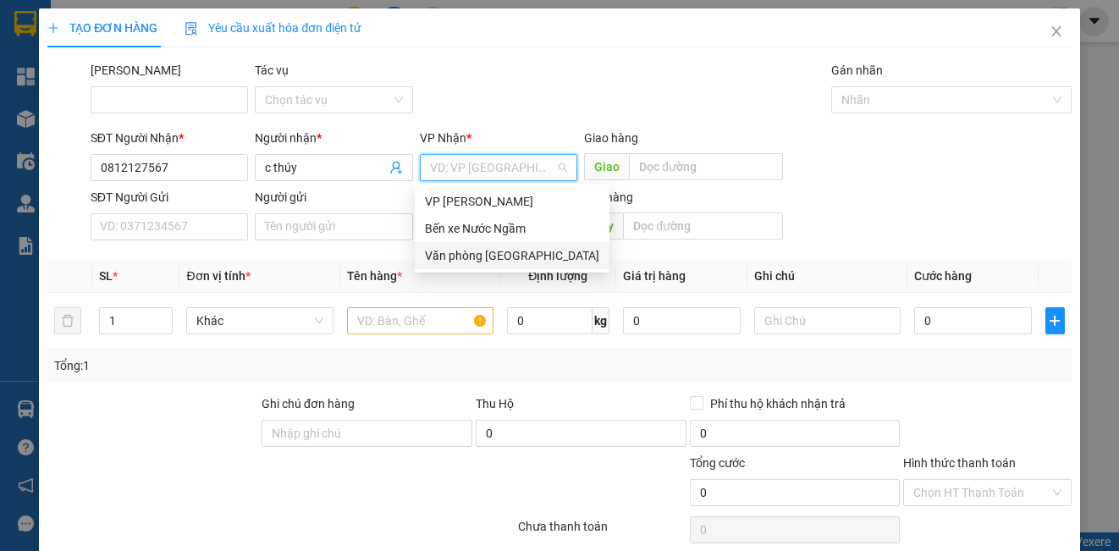
click at [526, 246] on div "Văn phòng [GEOGRAPHIC_DATA]" at bounding box center [512, 255] width 174 height 19
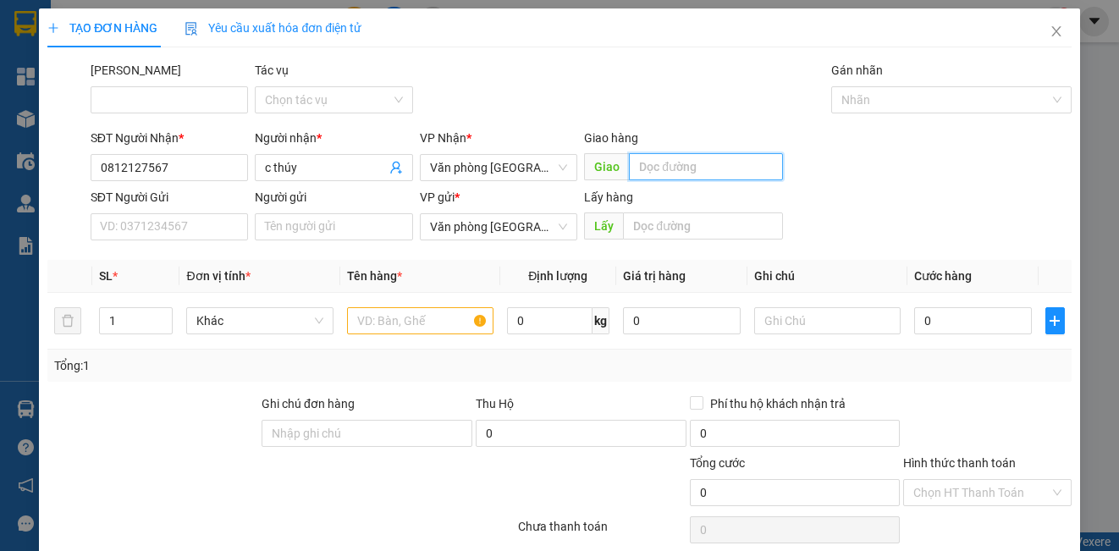
click at [629, 163] on input "text" at bounding box center [706, 166] width 154 height 27
type input "lạt"
click at [376, 317] on input "text" at bounding box center [420, 320] width 146 height 27
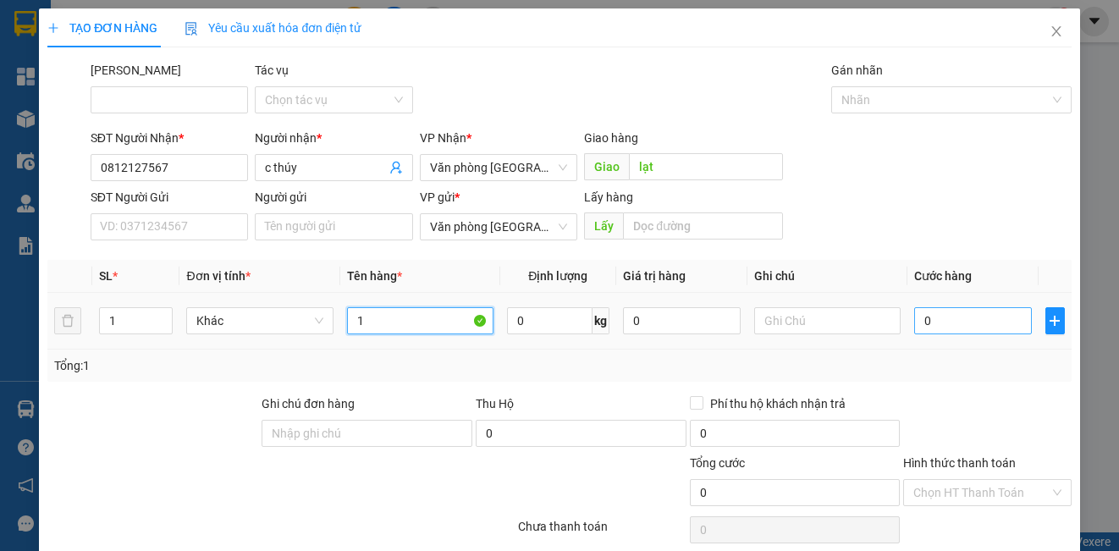
type input "1"
click at [938, 320] on input "0" at bounding box center [973, 320] width 118 height 27
type input "5"
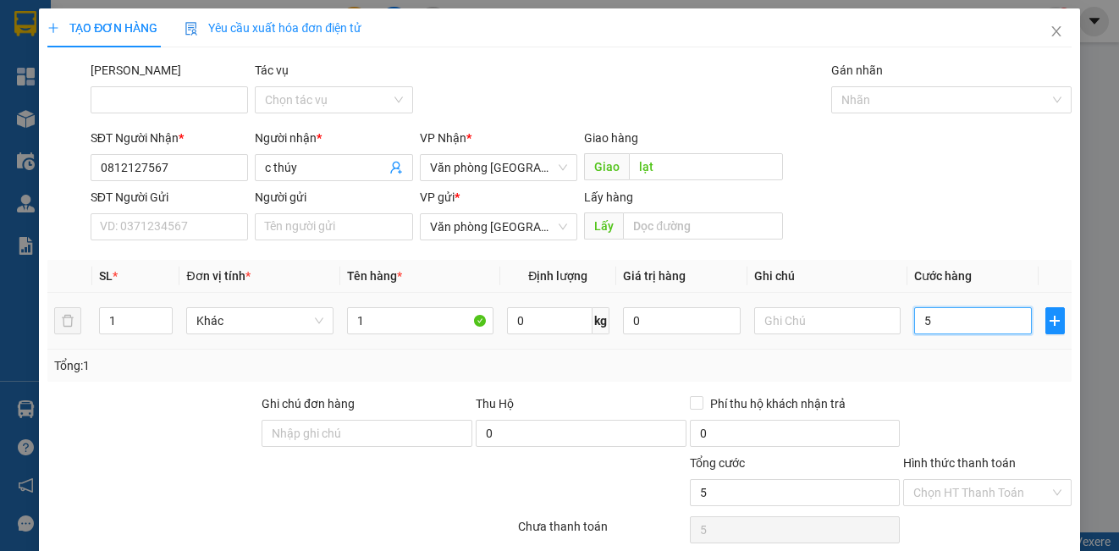
type input "50"
type input "500"
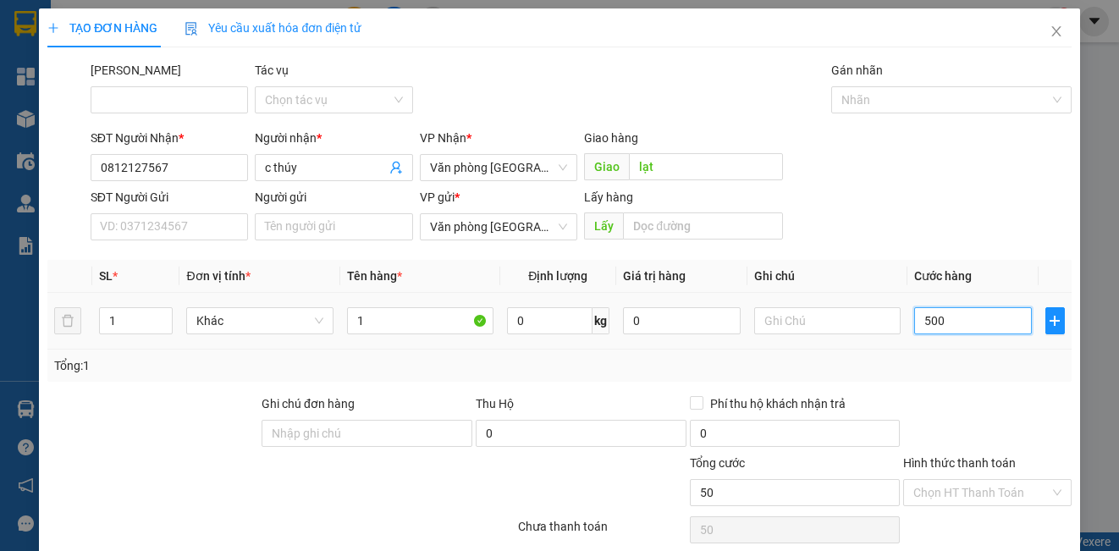
type input "500"
type input "5.000"
type input "50.000"
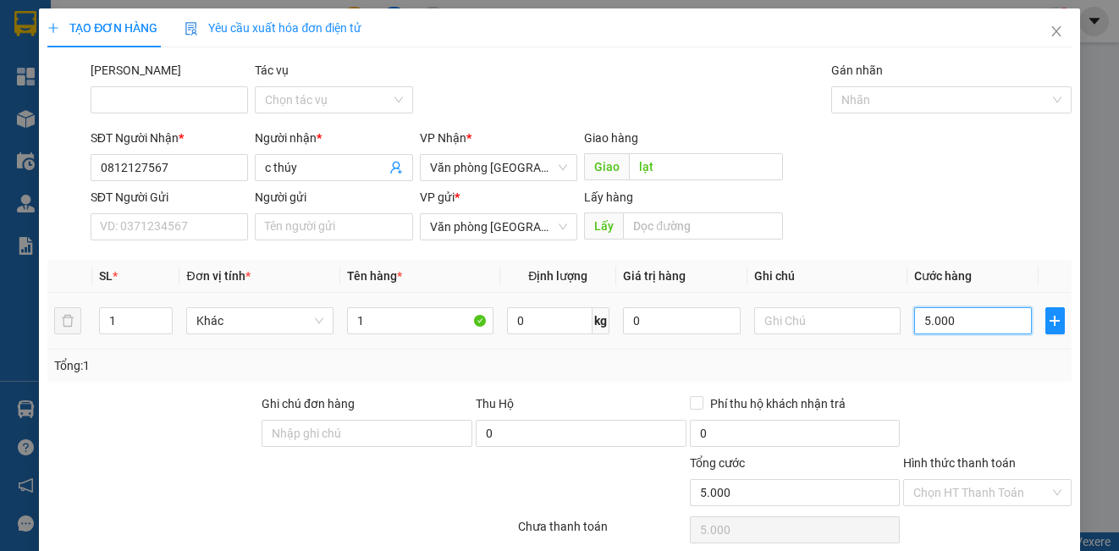
type input "50.000"
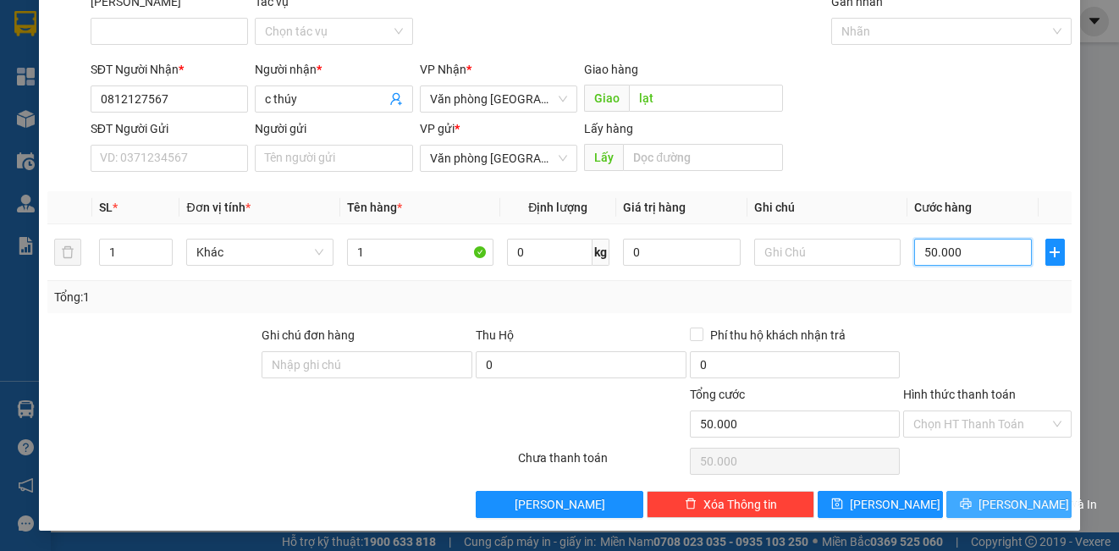
type input "50.000"
click at [997, 504] on span "[PERSON_NAME] và In" at bounding box center [1037, 504] width 118 height 19
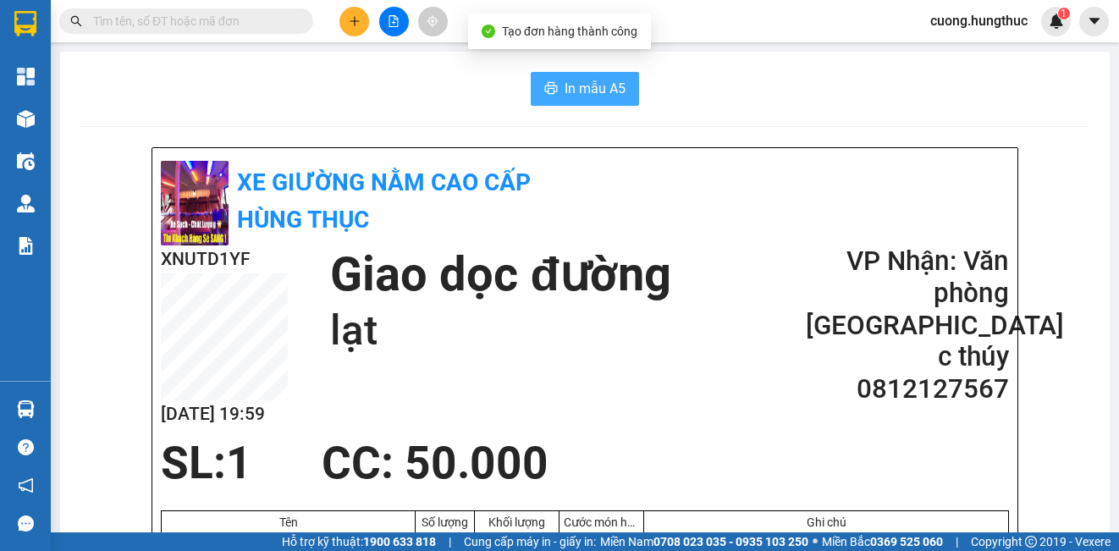
click at [580, 95] on span "In mẫu A5" at bounding box center [595, 88] width 61 height 21
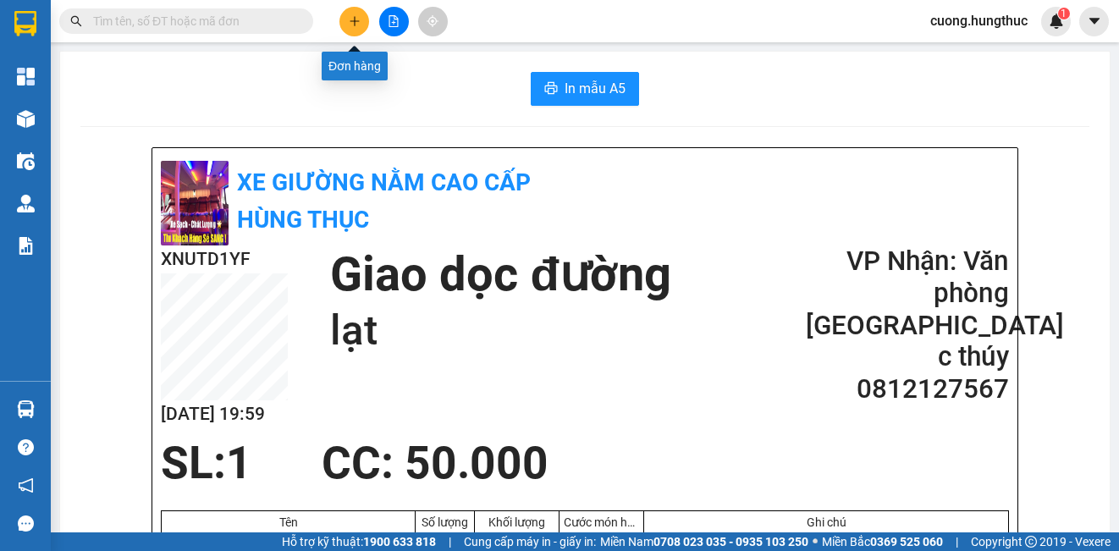
click at [360, 29] on button at bounding box center [354, 22] width 30 height 30
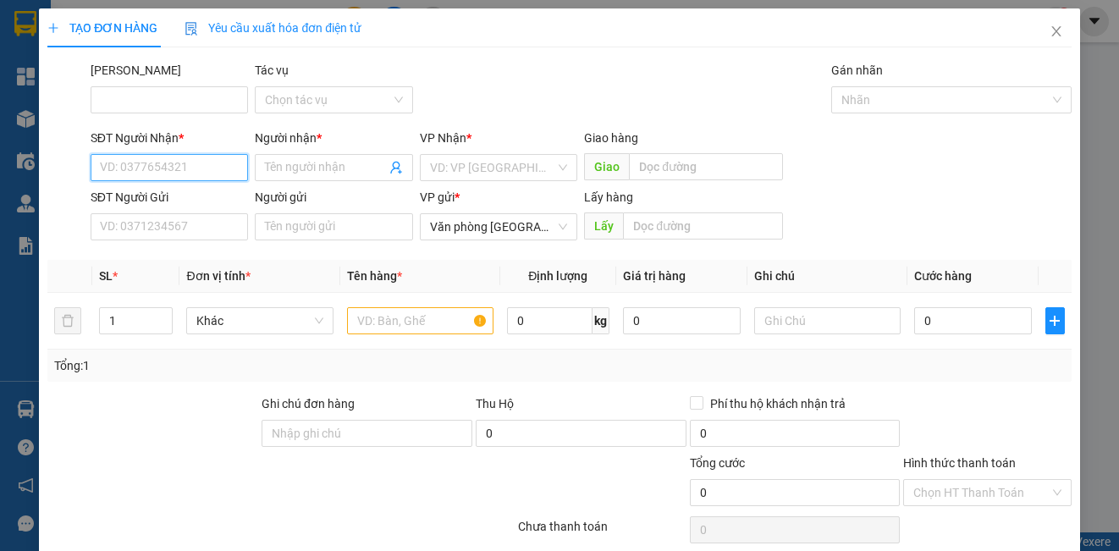
click at [156, 167] on input "SĐT Người Nhận *" at bounding box center [169, 167] width 157 height 27
click at [218, 207] on div "0352694093 - GARA CHÍNH HIỀN" at bounding box center [188, 201] width 176 height 19
type input "0352694093"
type input "GARA CHÍNH HIỀN"
type input "0352694093"
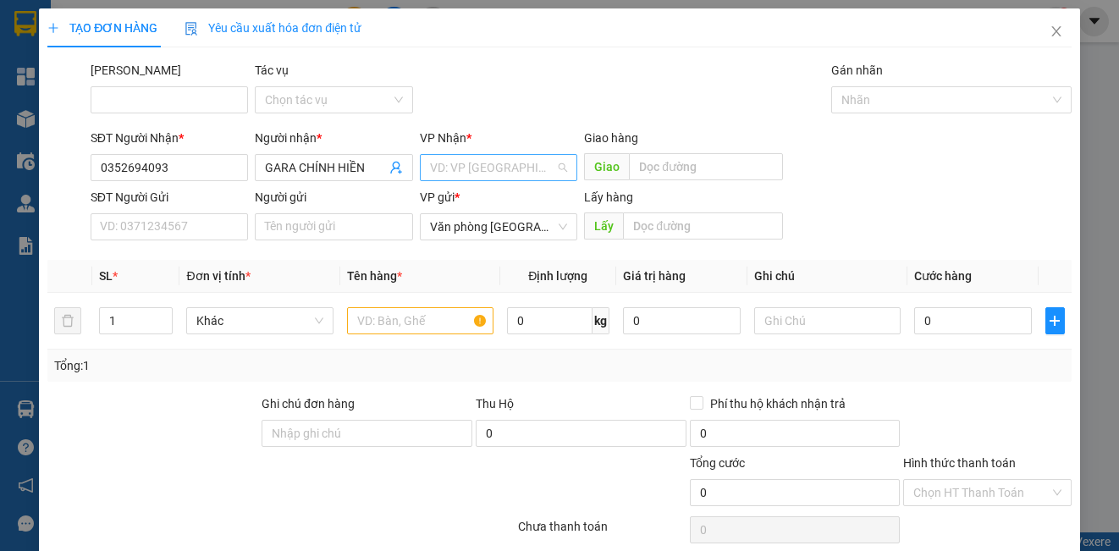
click at [473, 168] on input "search" at bounding box center [492, 167] width 125 height 25
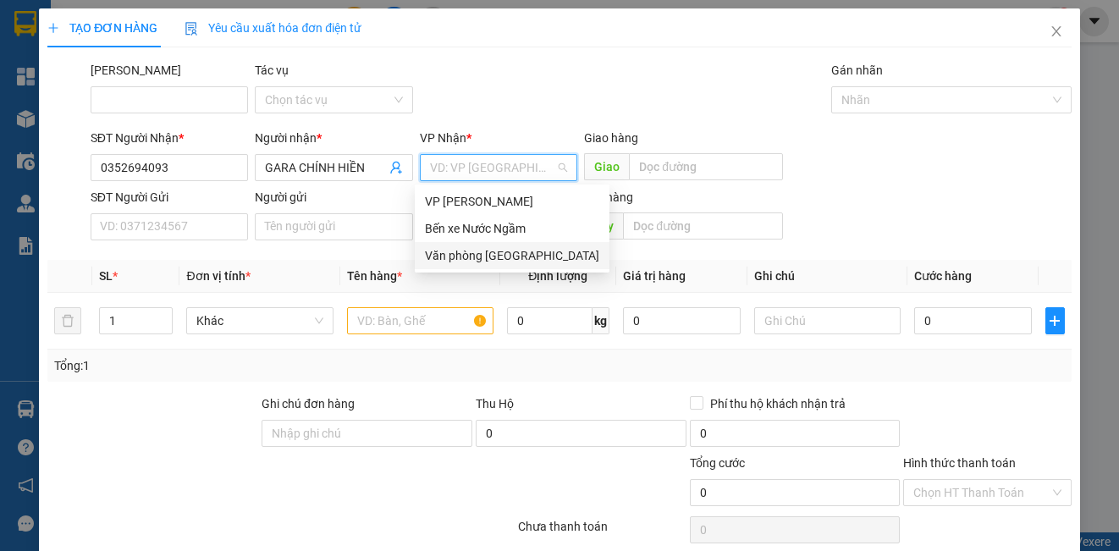
click at [488, 263] on div "Văn phòng [GEOGRAPHIC_DATA]" at bounding box center [512, 255] width 174 height 19
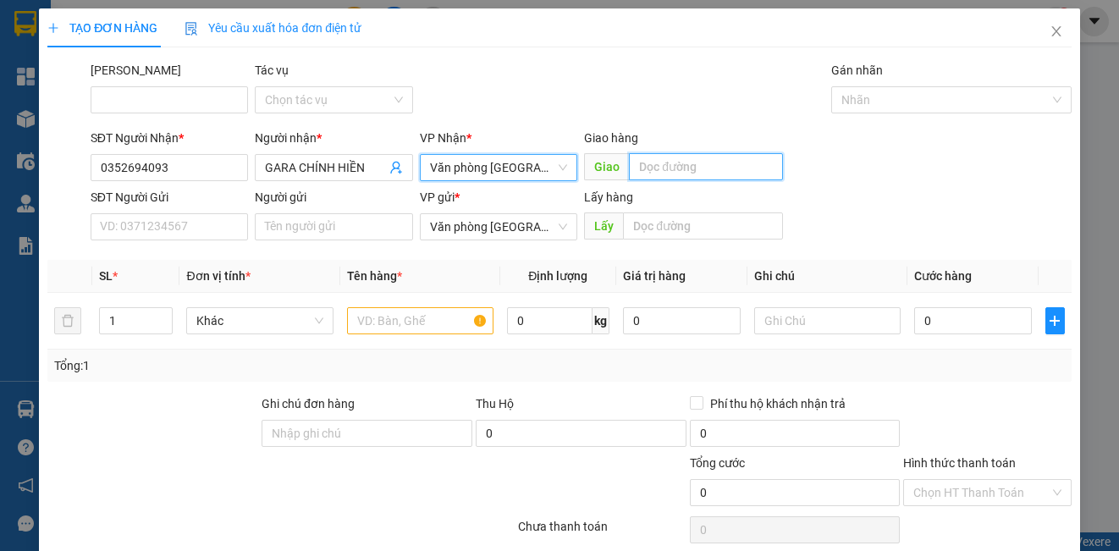
click at [670, 167] on input "text" at bounding box center [706, 166] width 154 height 27
type input "l"
type input "lạt"
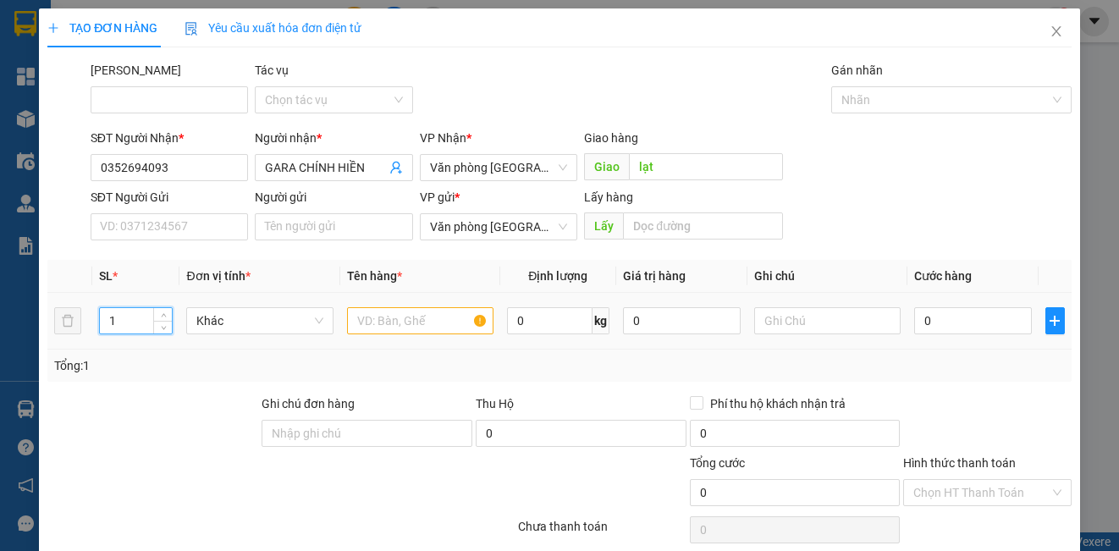
click at [120, 322] on input "1" at bounding box center [136, 320] width 72 height 25
type input "2"
click at [381, 310] on input "text" at bounding box center [420, 320] width 146 height 27
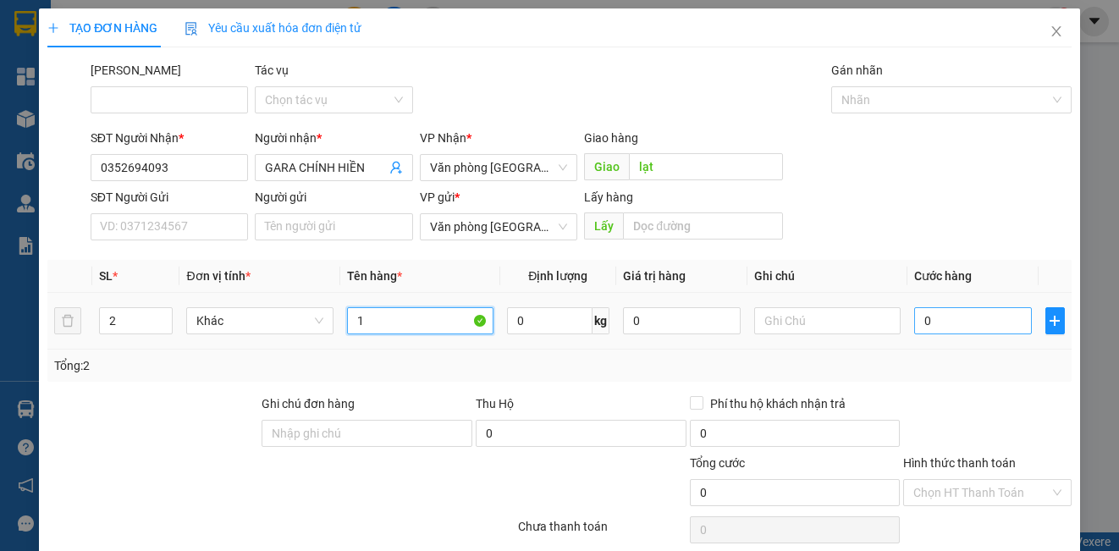
type input "1"
click at [932, 314] on input "0" at bounding box center [973, 320] width 118 height 27
type input "1"
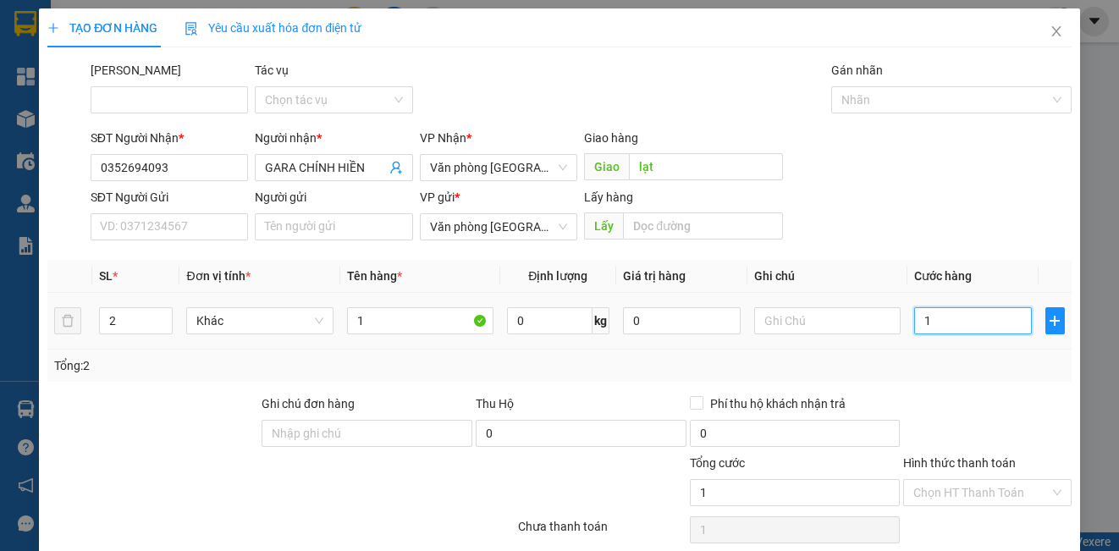
type input "10"
type input "100"
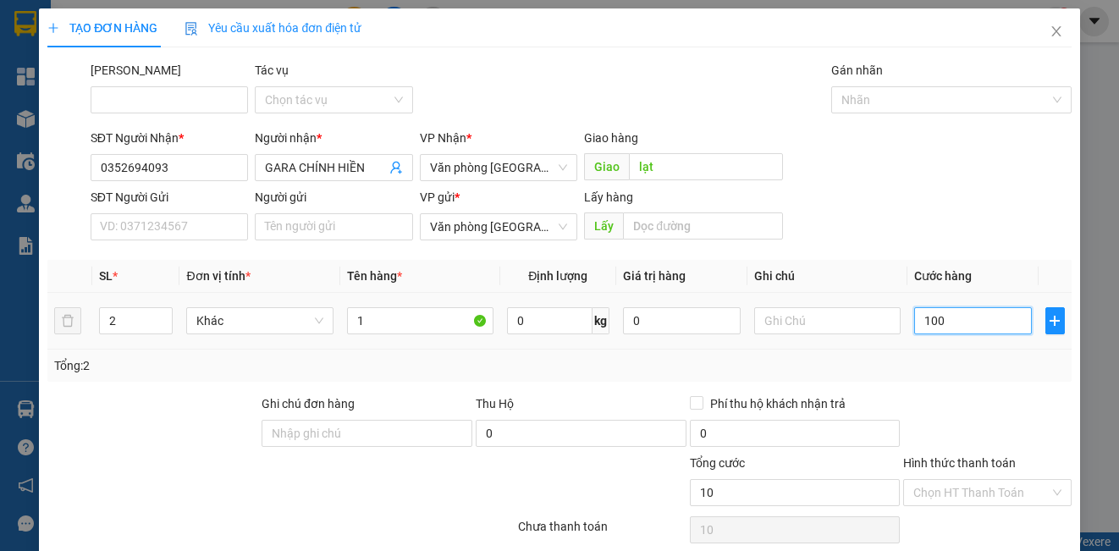
type input "100"
type input "1.000"
type input "10.000"
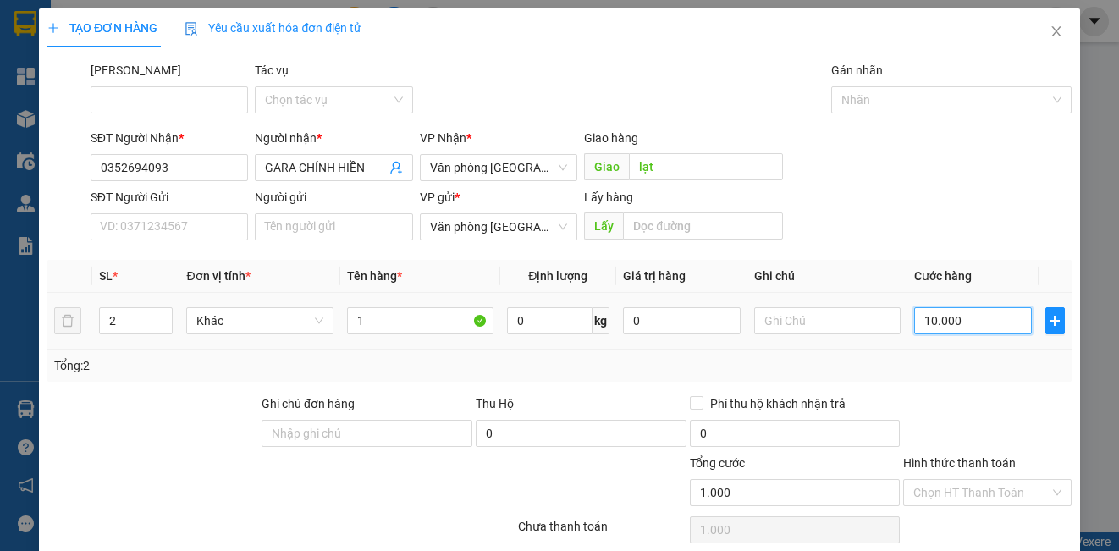
type input "10.000"
type input "100.000"
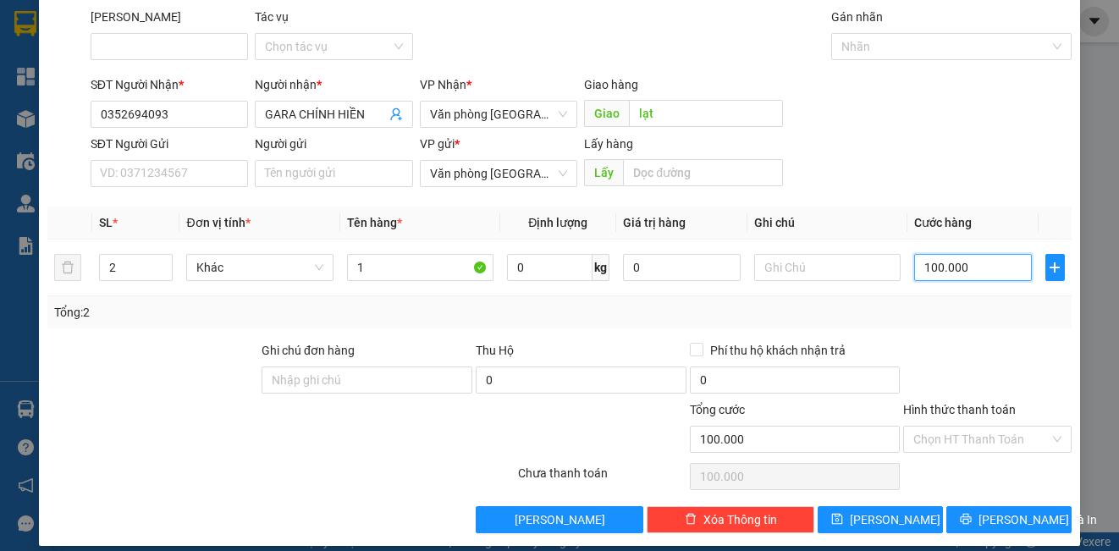
scroll to position [69, 0]
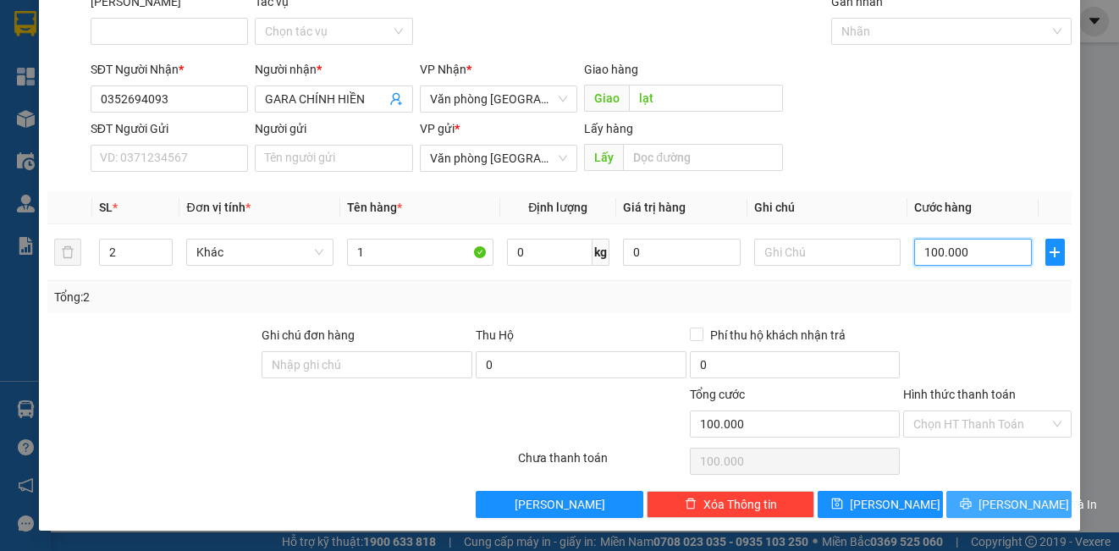
type input "100.000"
click at [978, 512] on button "[PERSON_NAME] và In" at bounding box center [1008, 504] width 125 height 27
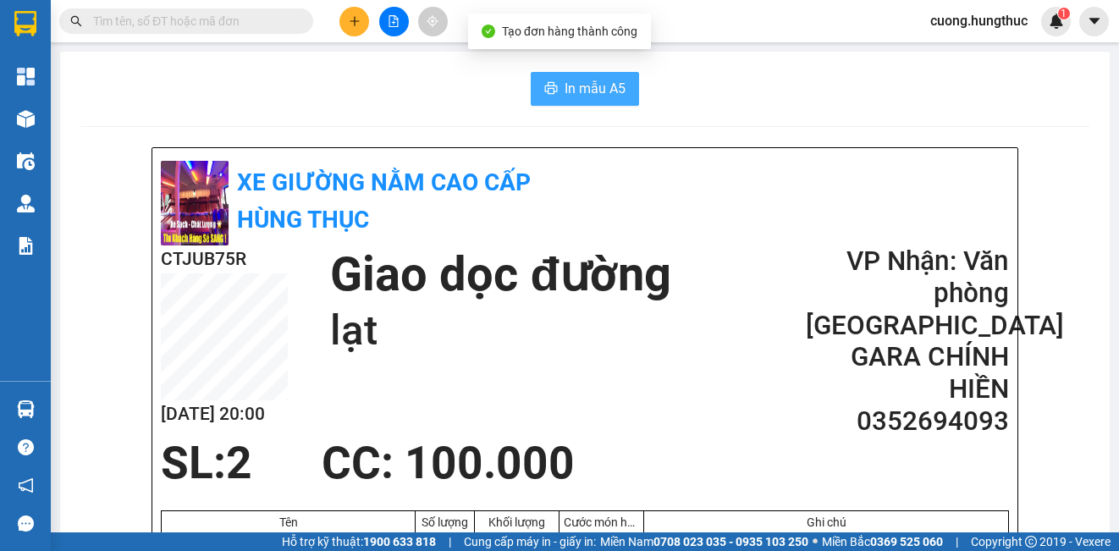
click at [600, 90] on span "In mẫu A5" at bounding box center [595, 88] width 61 height 21
drag, startPoint x: 600, startPoint y: 90, endPoint x: 610, endPoint y: 81, distance: 13.2
click at [610, 81] on span "In mẫu A5" at bounding box center [595, 88] width 61 height 21
drag, startPoint x: 610, startPoint y: 81, endPoint x: 354, endPoint y: 21, distance: 263.4
click at [354, 21] on icon "plus" at bounding box center [354, 20] width 9 height 1
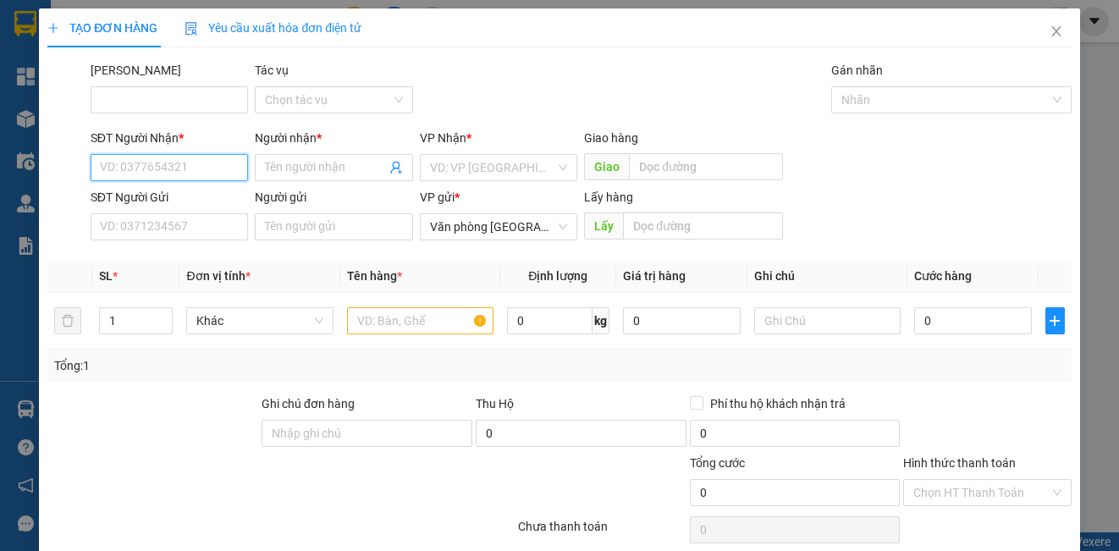
click at [181, 169] on input "SĐT Người Nhận *" at bounding box center [169, 167] width 157 height 27
click at [168, 202] on div "0966723386 - Gara bảo triết" at bounding box center [174, 201] width 149 height 19
type input "0966723386"
type input "Gara bảo triết"
type input "0966723386"
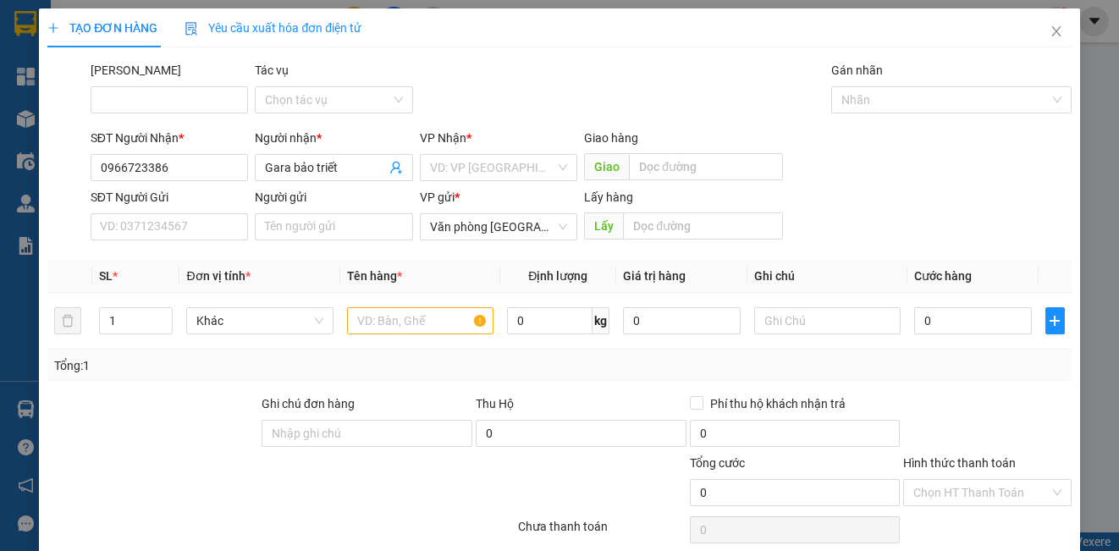
click at [492, 152] on div "VP Nhận *" at bounding box center [498, 141] width 157 height 25
click at [504, 166] on input "search" at bounding box center [492, 167] width 125 height 25
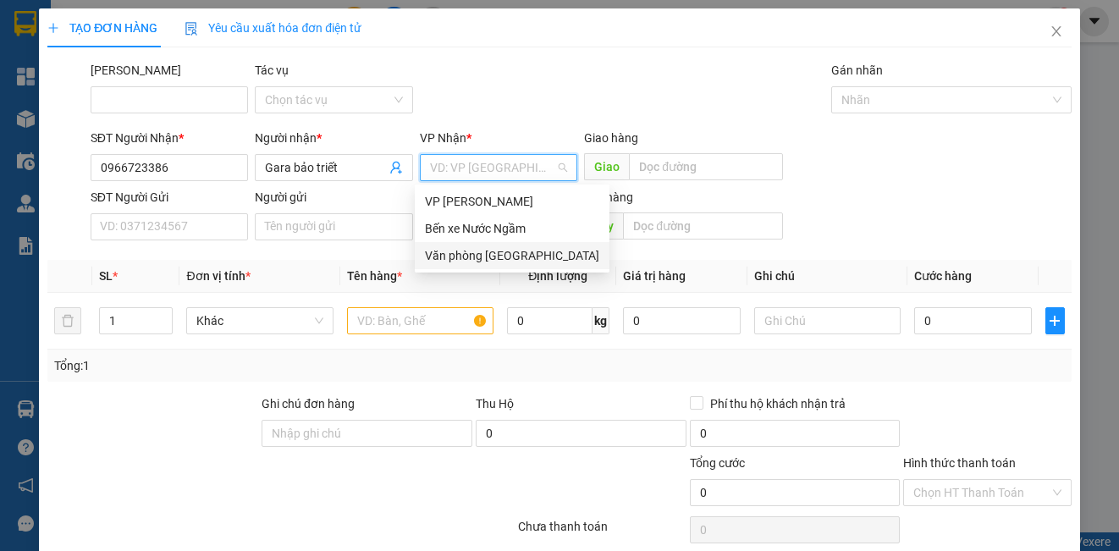
click at [497, 254] on div "Văn phòng [GEOGRAPHIC_DATA]" at bounding box center [512, 255] width 174 height 19
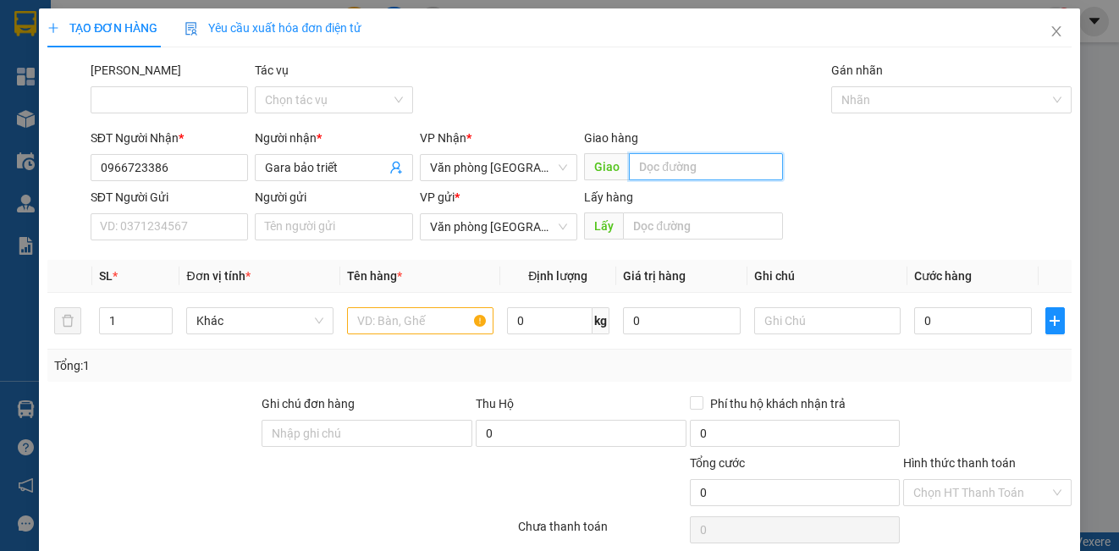
click at [648, 169] on input "text" at bounding box center [706, 166] width 154 height 27
type input "lạt"
click at [120, 324] on input "1" at bounding box center [136, 320] width 72 height 25
type input "2"
click at [455, 322] on input "text" at bounding box center [420, 320] width 146 height 27
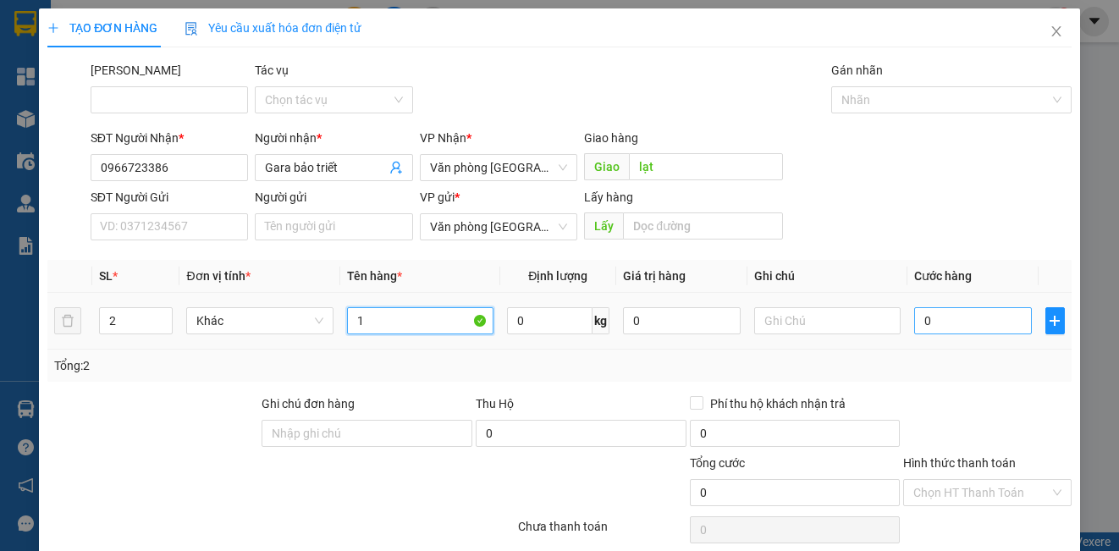
type input "1"
click at [933, 315] on input "0" at bounding box center [973, 320] width 118 height 27
type input "1"
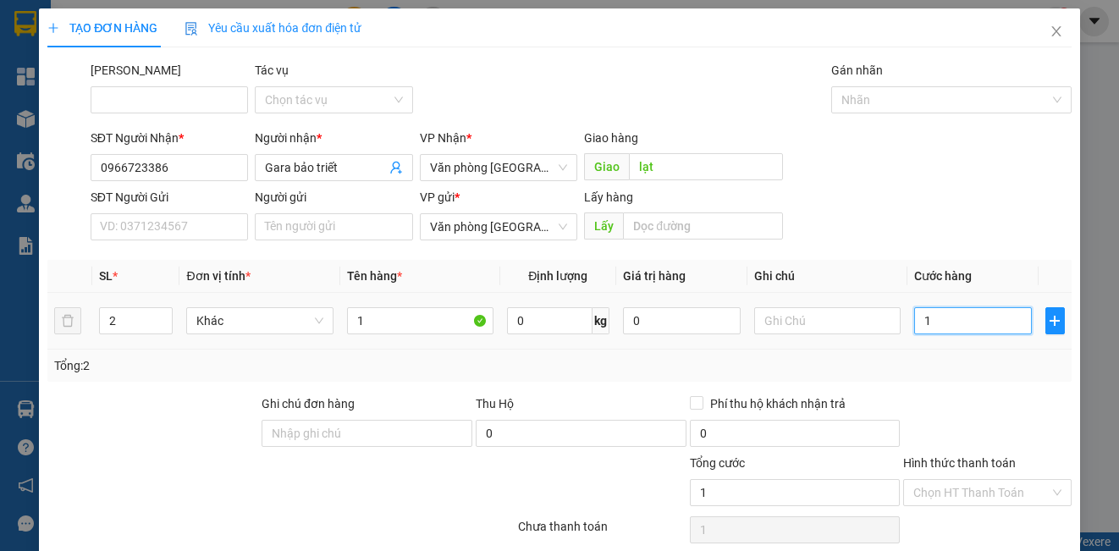
type input "10"
type input "100"
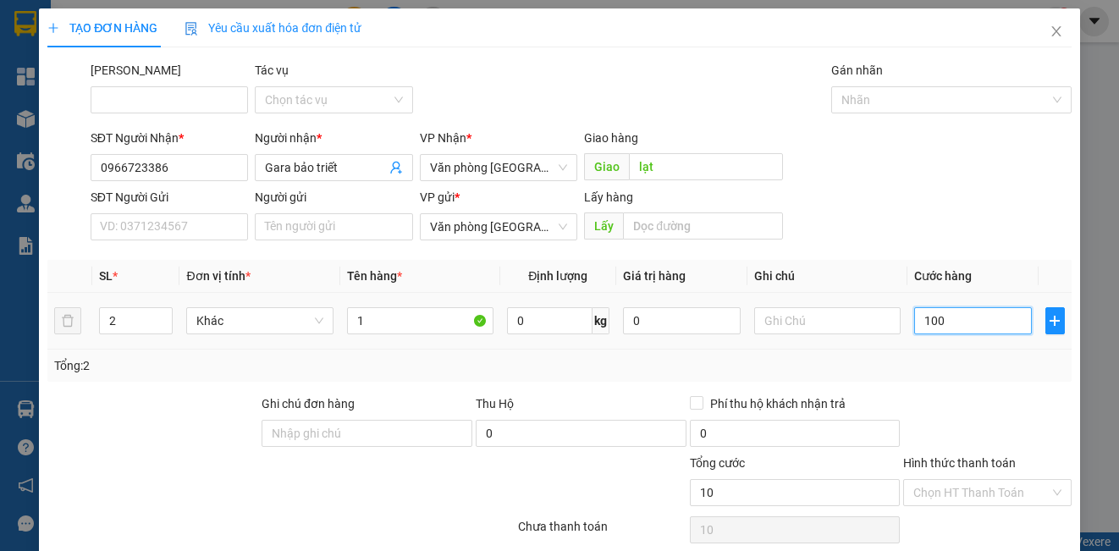
type input "100"
type input "1.000"
type input "10.000"
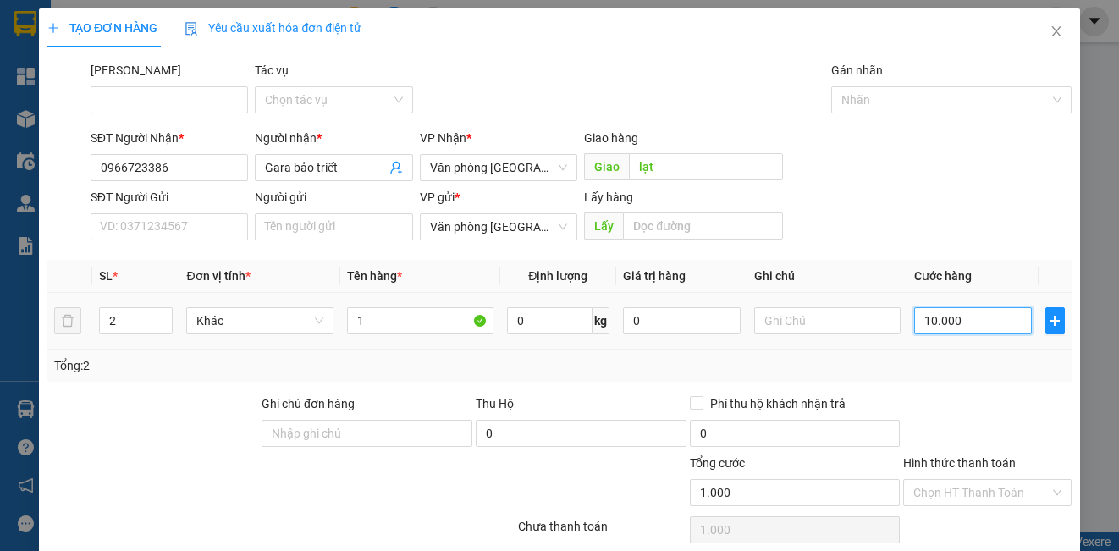
type input "10.000"
type input "100.000"
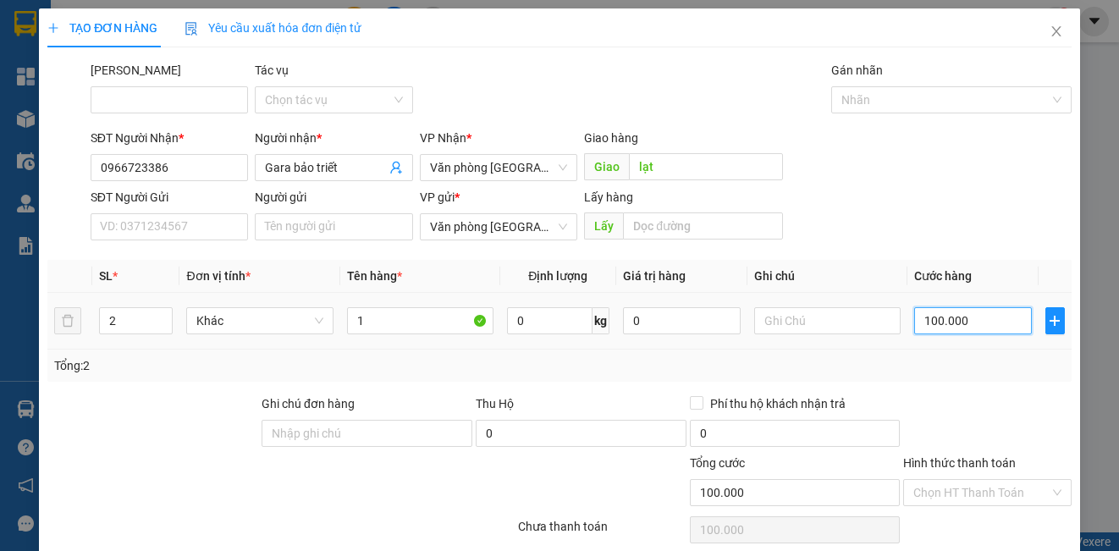
scroll to position [69, 0]
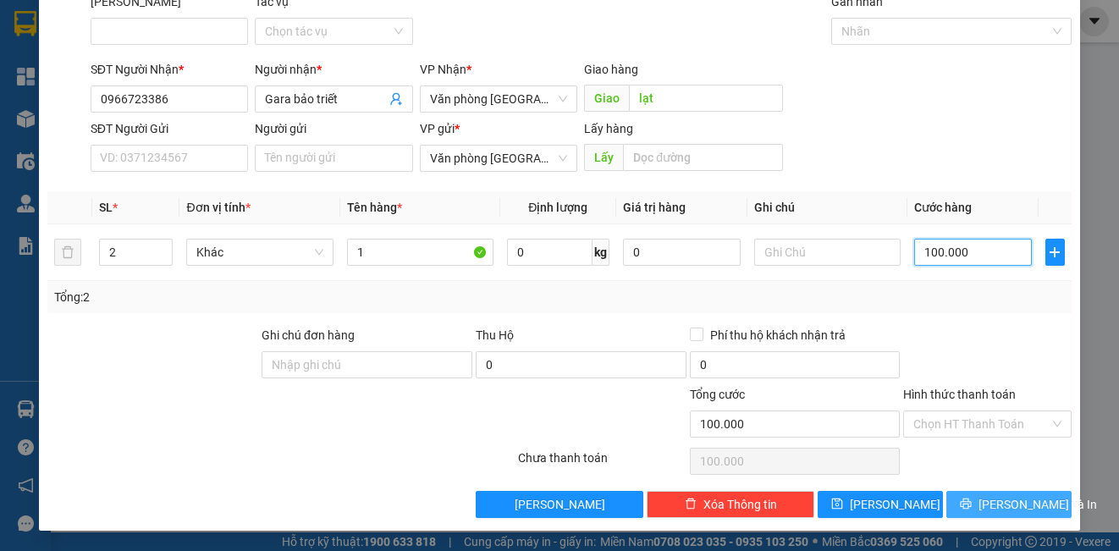
type input "100.000"
click at [978, 506] on button "[PERSON_NAME] và In" at bounding box center [1008, 504] width 125 height 27
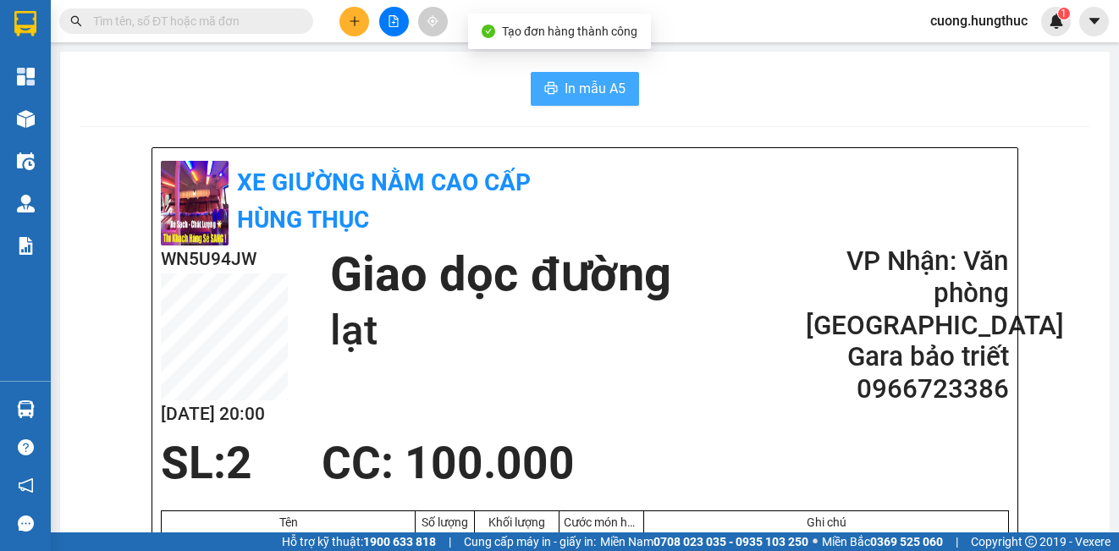
click at [568, 88] on span "In mẫu A5" at bounding box center [595, 88] width 61 height 21
click at [968, 89] on div "In mẫu A5" at bounding box center [584, 89] width 1009 height 34
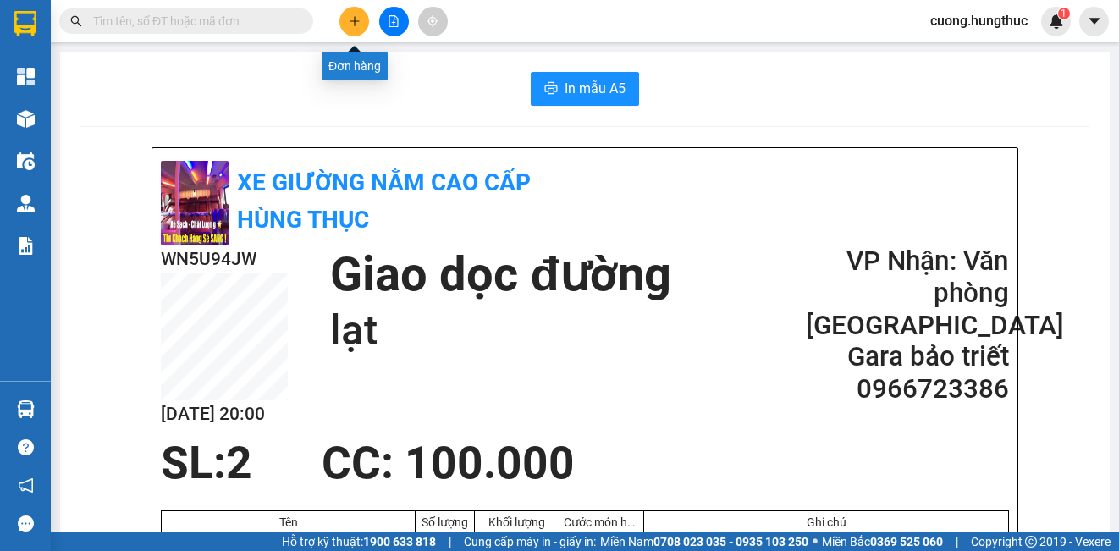
click at [350, 25] on icon "plus" at bounding box center [355, 21] width 12 height 12
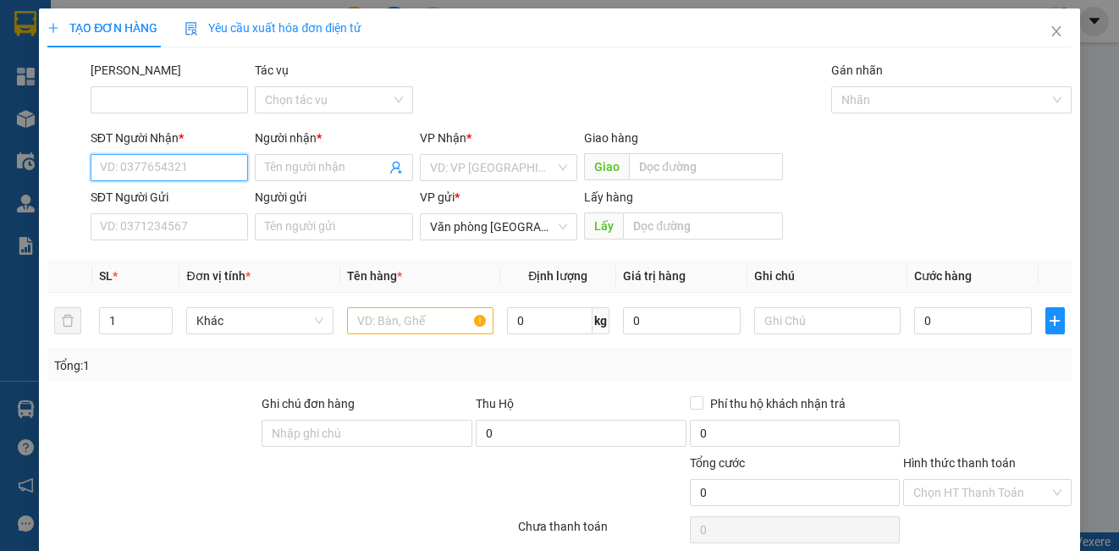
click at [147, 168] on input "SĐT Người Nhận *" at bounding box center [169, 167] width 157 height 27
click at [165, 204] on div "0946376866 - a thuận" at bounding box center [167, 201] width 135 height 19
type input "0946376866"
type input "a thuận"
type input "0946376866"
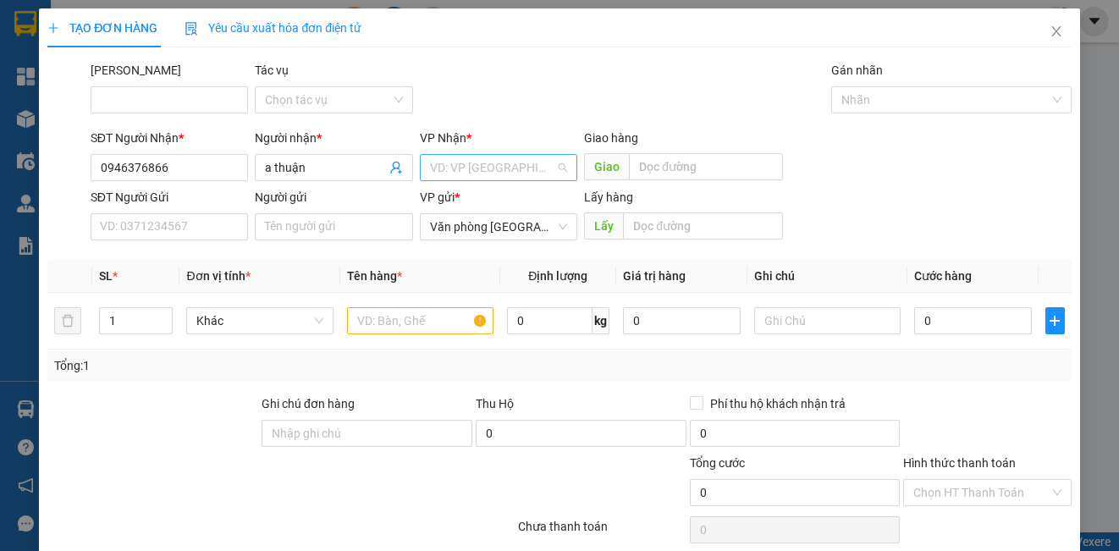
click at [437, 168] on input "search" at bounding box center [492, 167] width 125 height 25
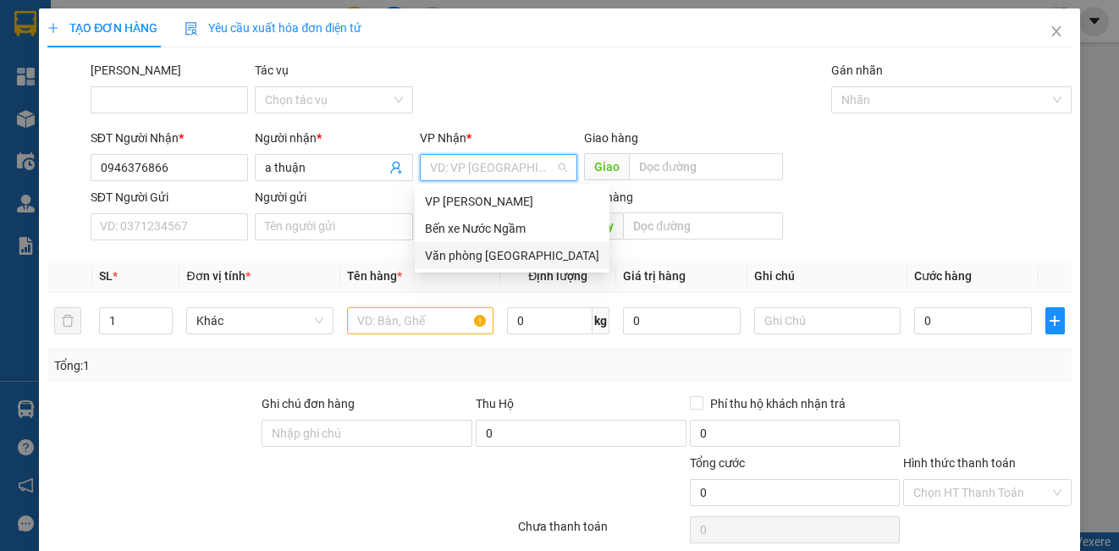
click at [449, 257] on div "Văn phòng [GEOGRAPHIC_DATA]" at bounding box center [512, 255] width 174 height 19
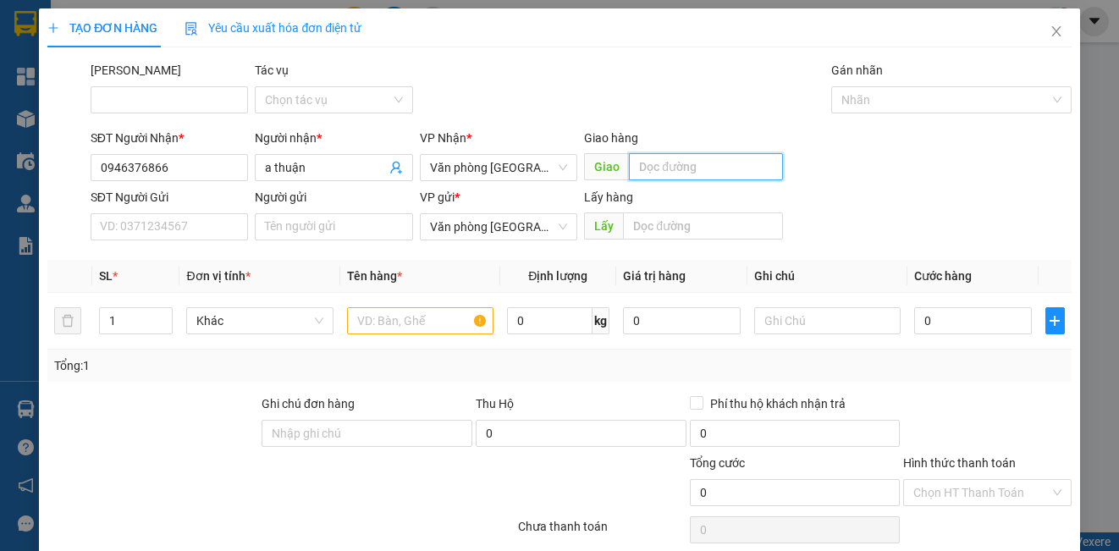
click at [677, 171] on input "text" at bounding box center [706, 166] width 154 height 27
type input "lạt"
click at [391, 320] on input "text" at bounding box center [420, 320] width 146 height 27
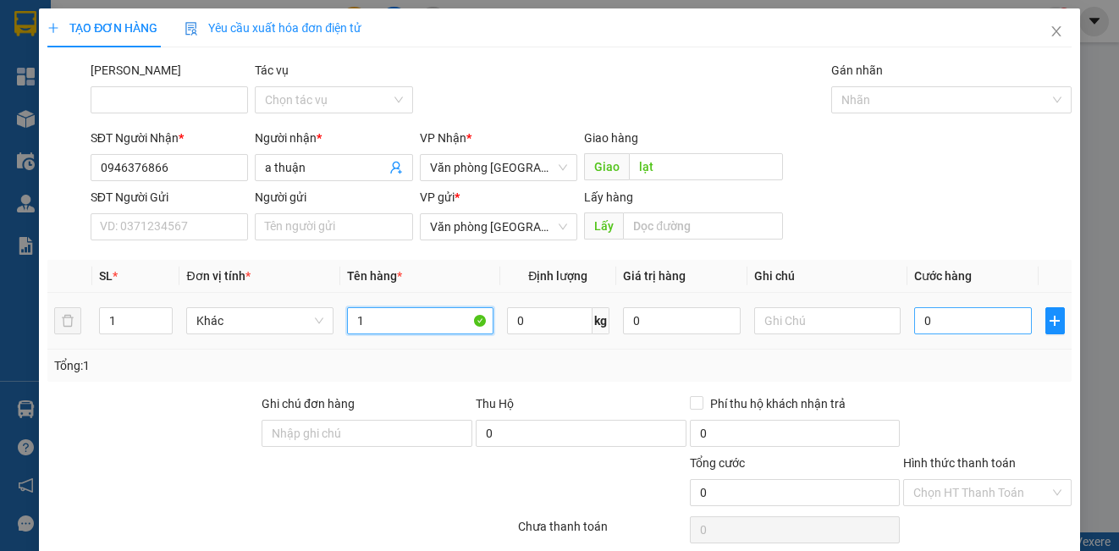
type input "1"
click at [937, 311] on input "0" at bounding box center [973, 320] width 118 height 27
type input "1"
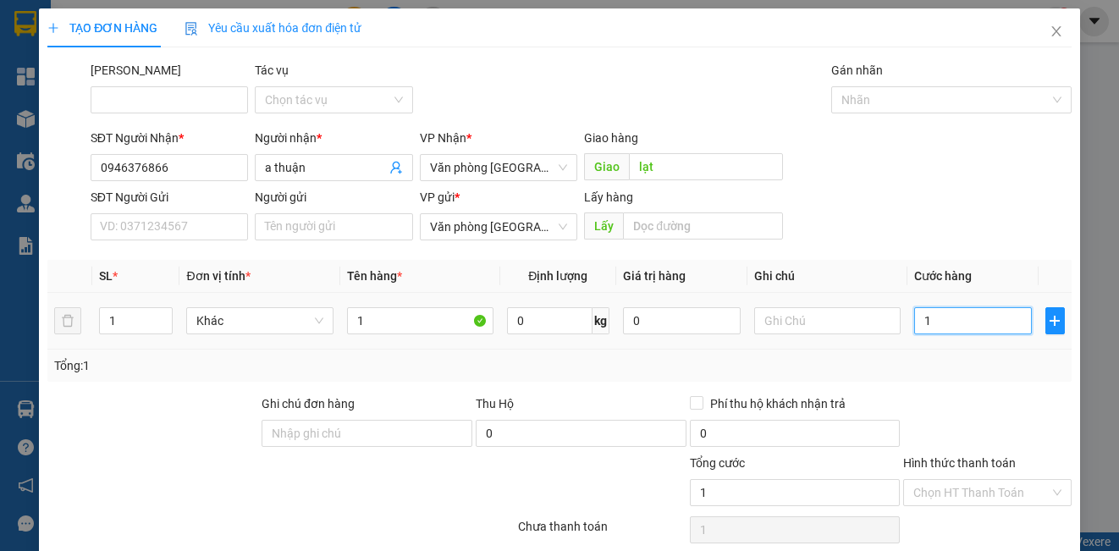
type input "15"
type input "150"
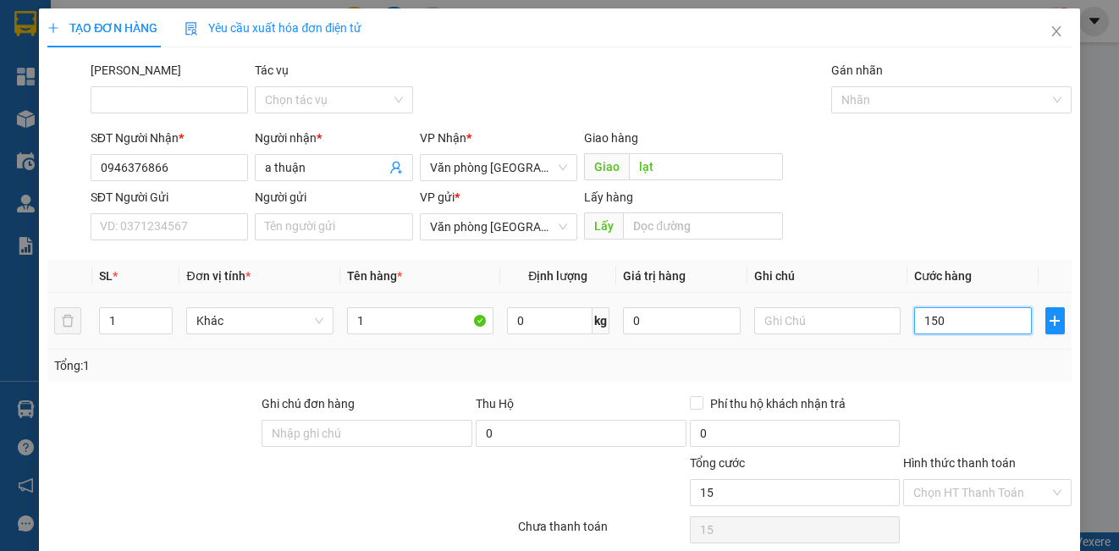
type input "150"
type input "1.500"
type input "15.000"
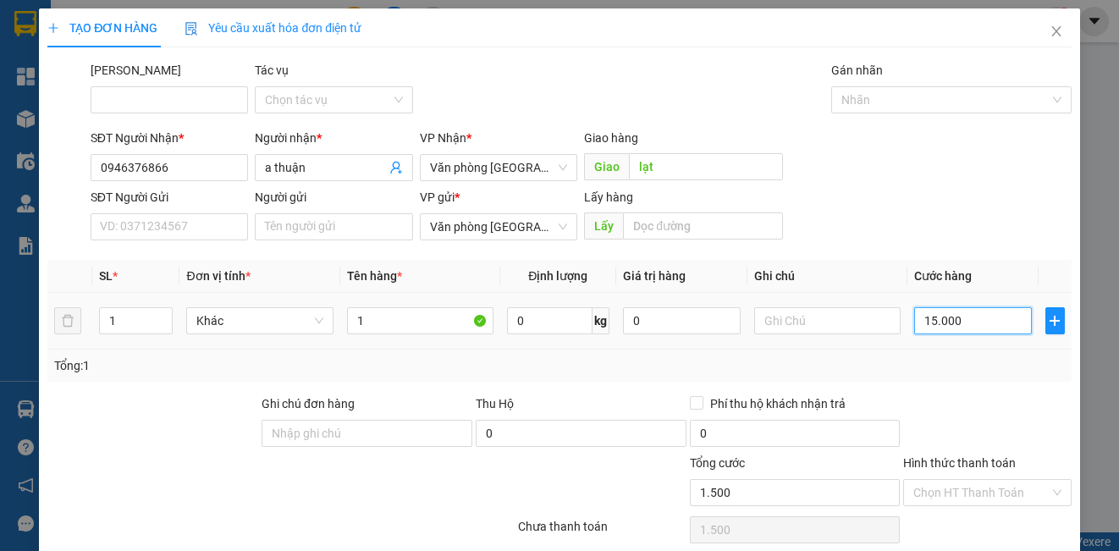
type input "15.000"
type input "150.000"
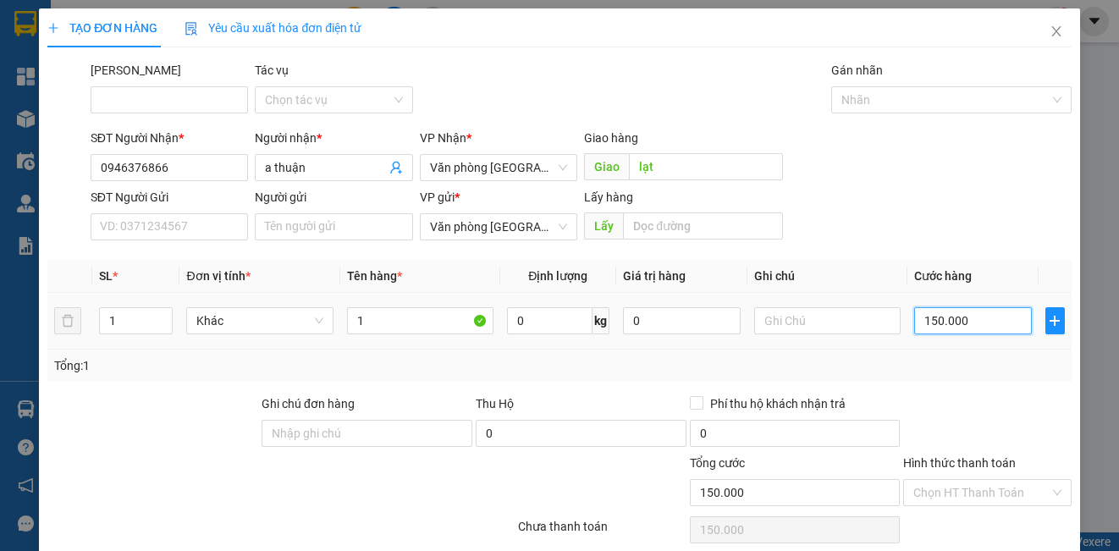
scroll to position [69, 0]
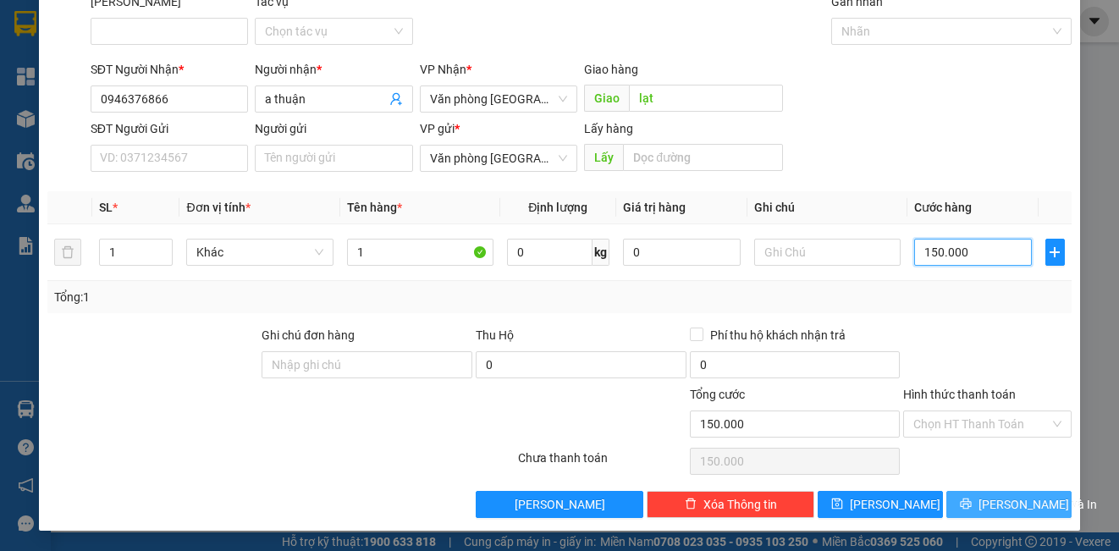
type input "150.000"
click at [969, 501] on icon "printer" at bounding box center [966, 504] width 12 height 12
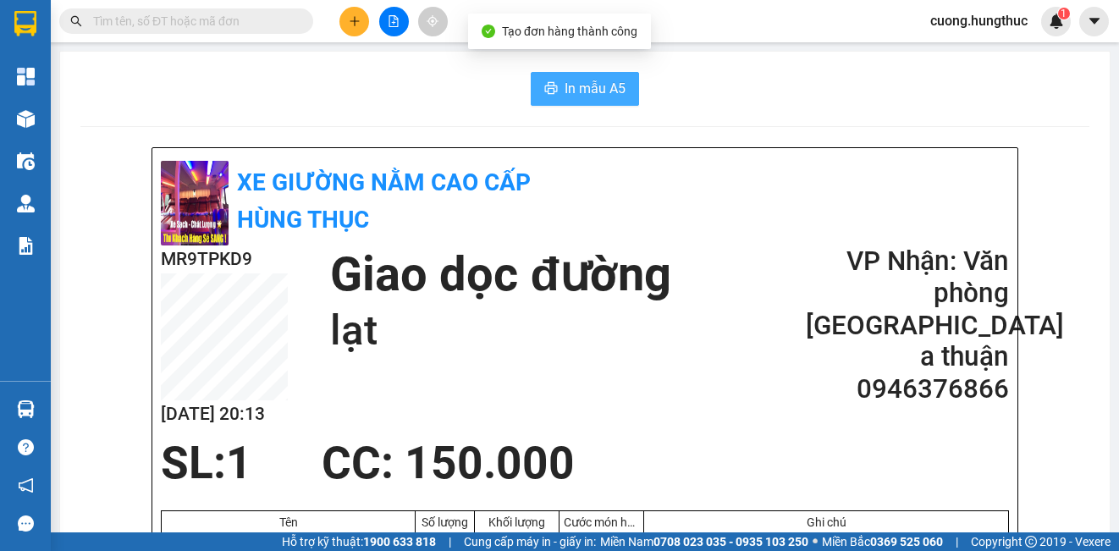
click at [581, 92] on span "In mẫu A5" at bounding box center [595, 88] width 61 height 21
